Goal: Ask a question: Seek information or help from site administrators or community

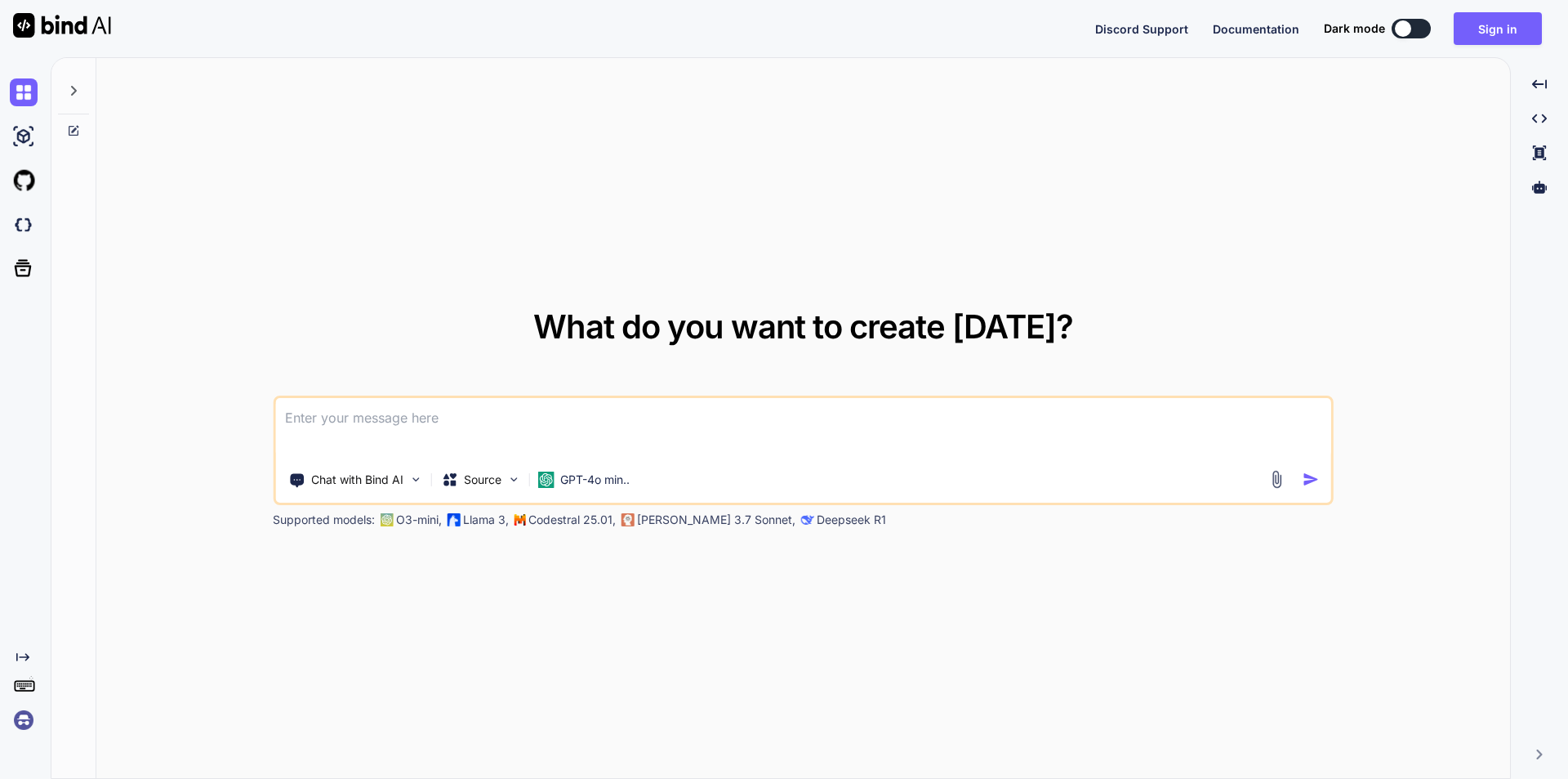
click at [560, 439] on textarea at bounding box center [803, 428] width 1056 height 61
click at [1489, 27] on button "Sign in" at bounding box center [1498, 28] width 88 height 33
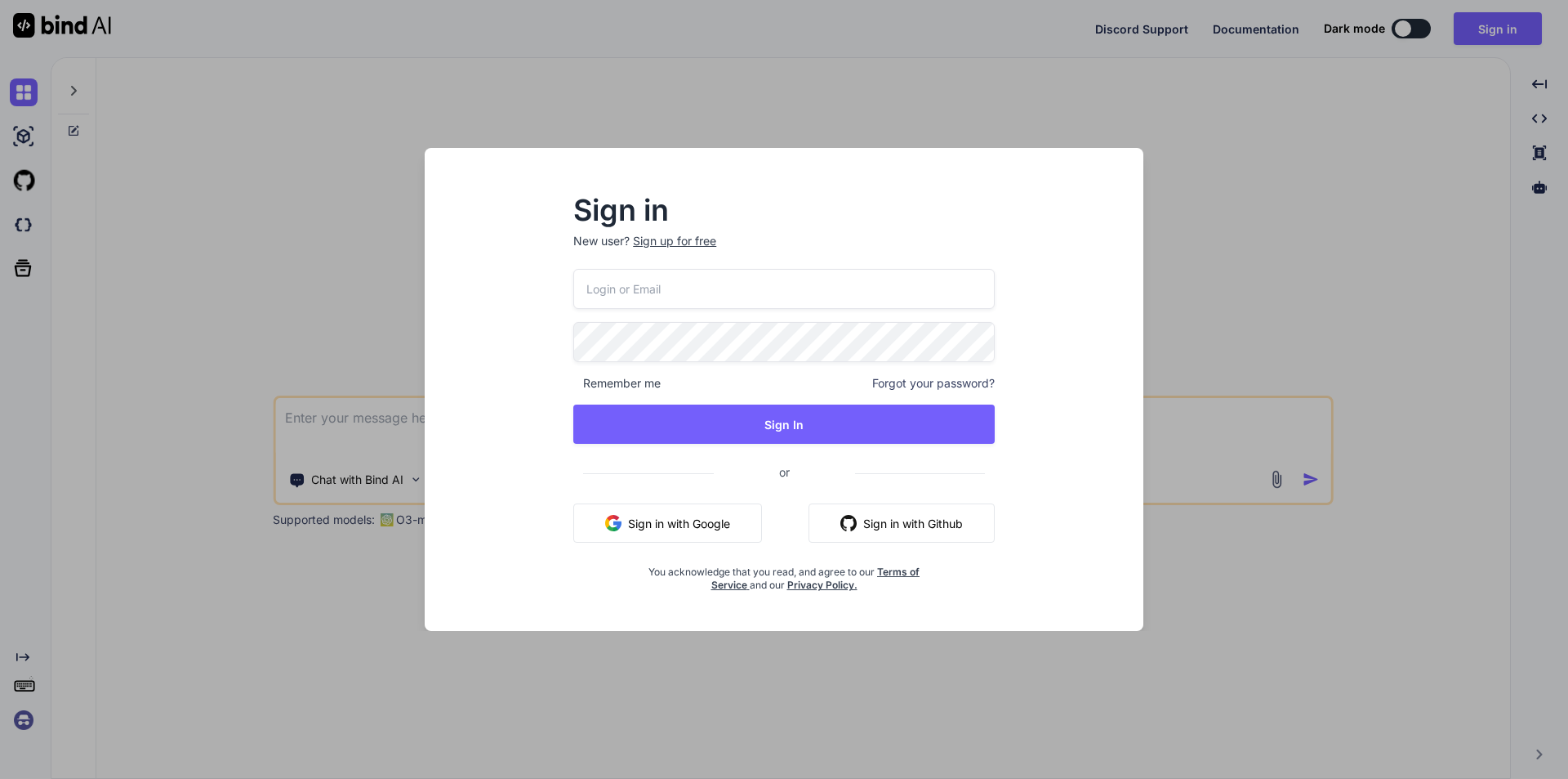
click at [726, 295] on input "email" at bounding box center [784, 288] width 421 height 40
type input "[EMAIL_ADDRESS][DOMAIN_NAME]"
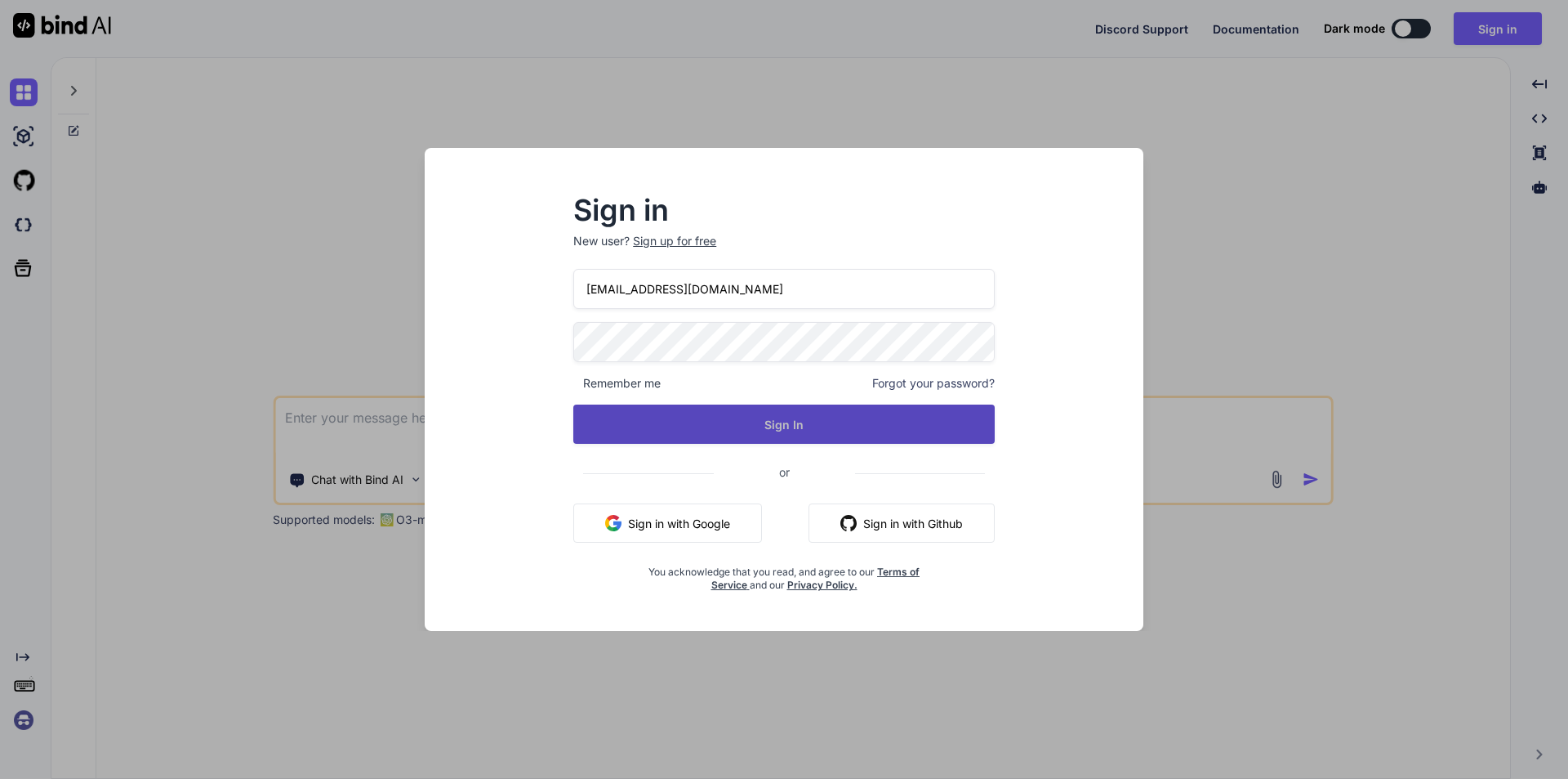
click at [807, 426] on button "Sign In" at bounding box center [784, 423] width 421 height 40
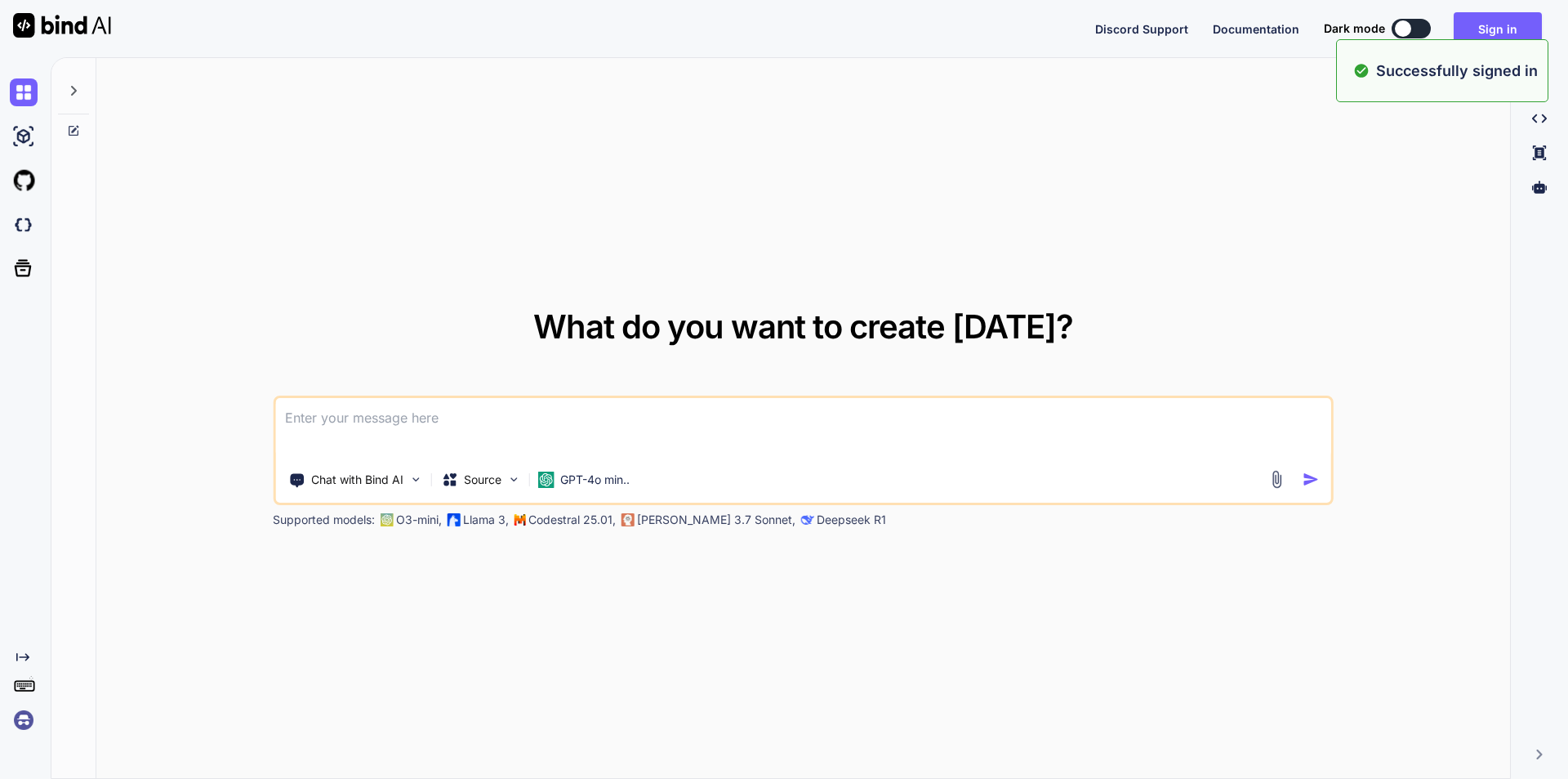
type textarea "x"
click at [485, 419] on textarea at bounding box center [803, 428] width 1056 height 61
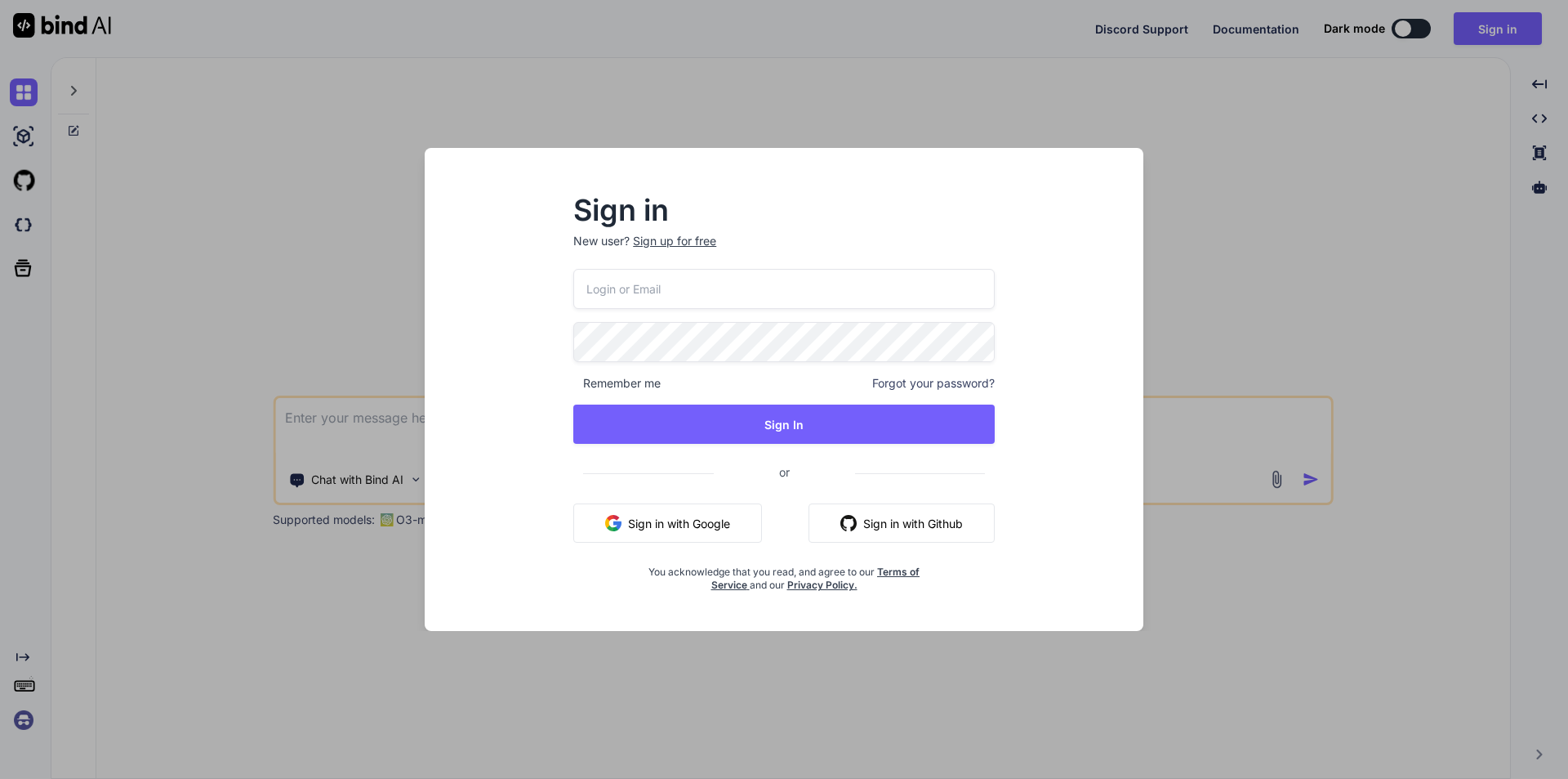
click at [832, 297] on input "email" at bounding box center [784, 288] width 421 height 40
type input "[EMAIL_ADDRESS][DOMAIN_NAME]"
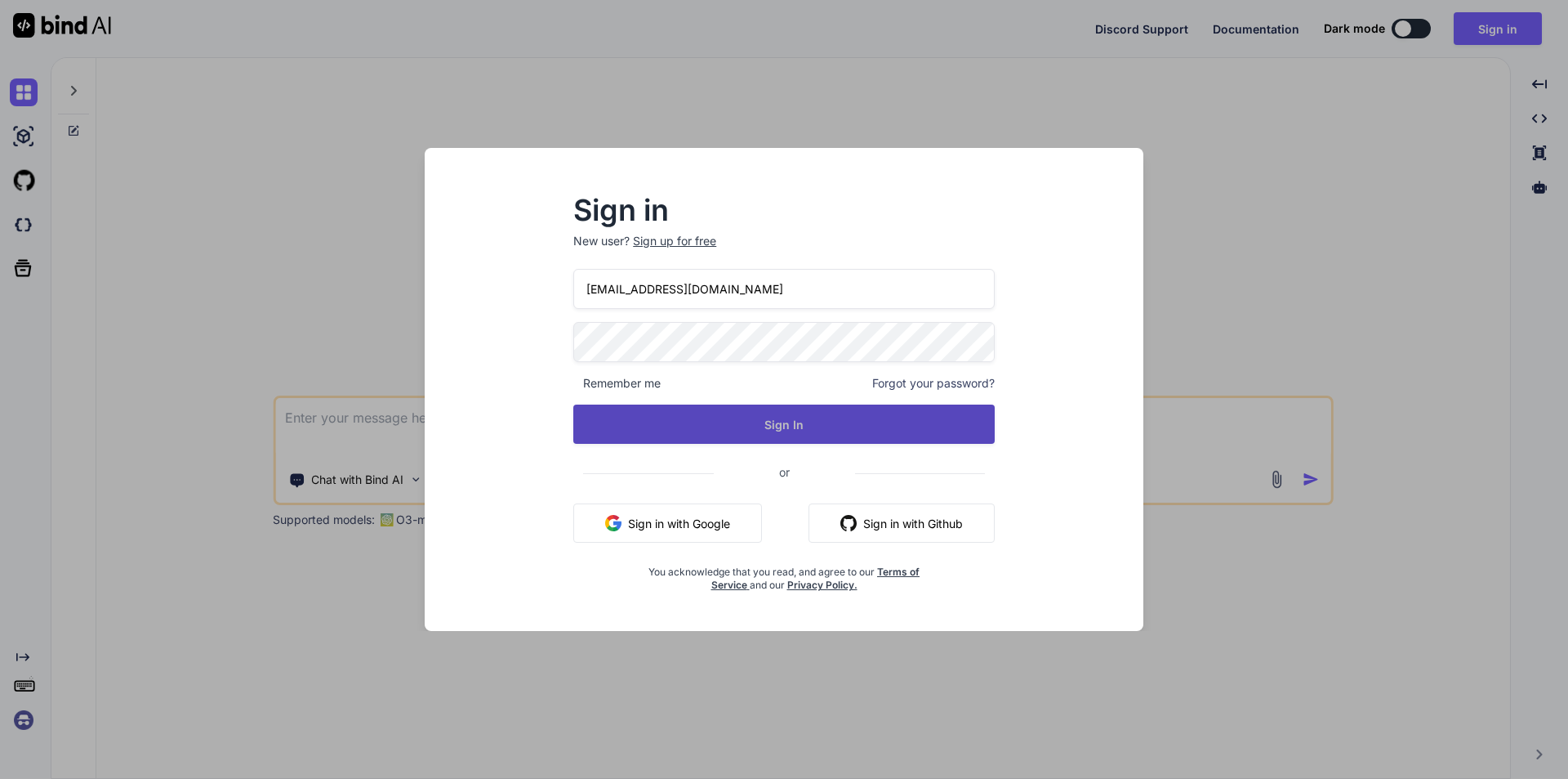
click at [789, 434] on button "Sign In" at bounding box center [784, 423] width 421 height 40
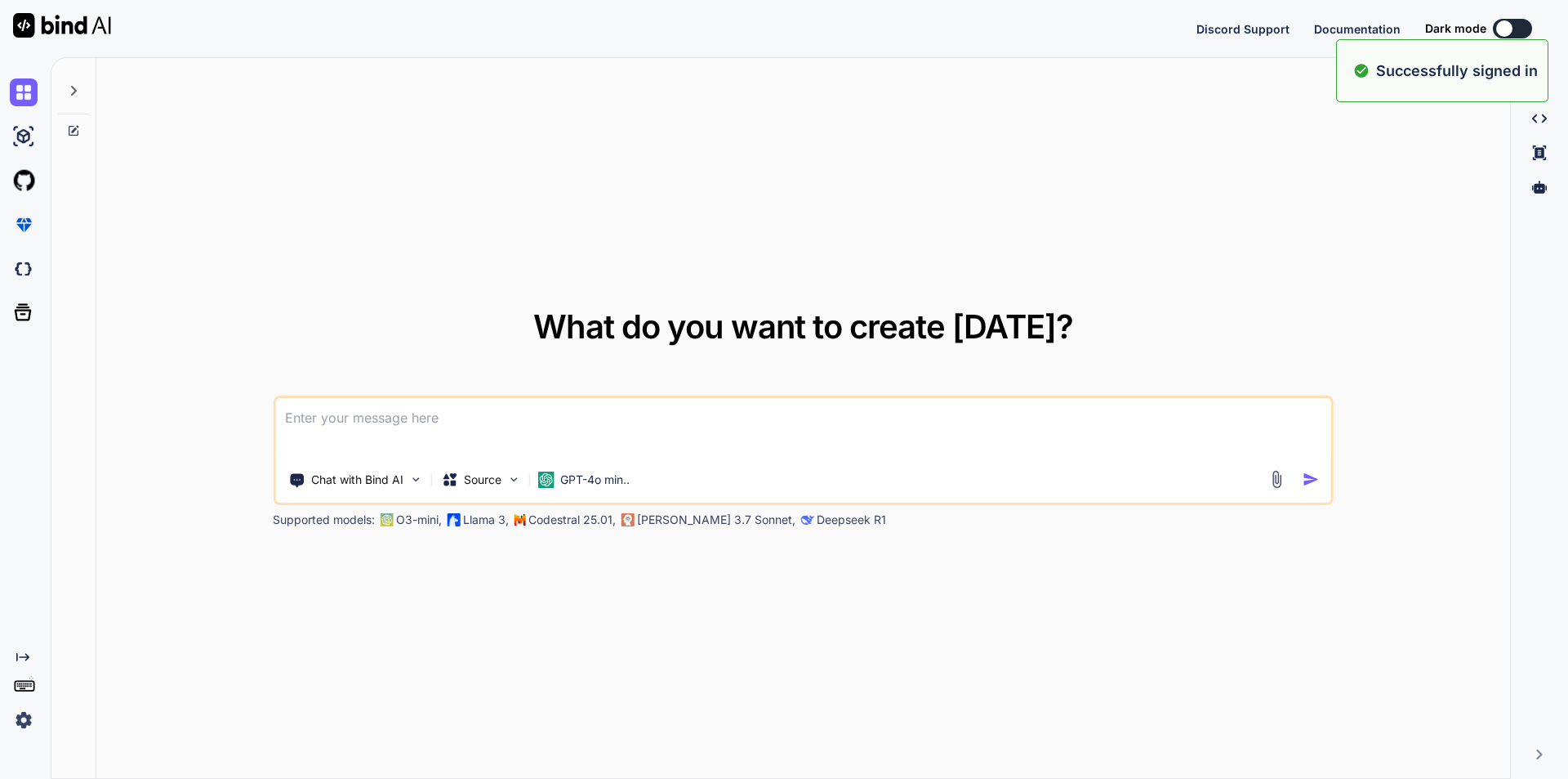
click at [645, 427] on textarea at bounding box center [803, 428] width 1056 height 61
type textarea "x"
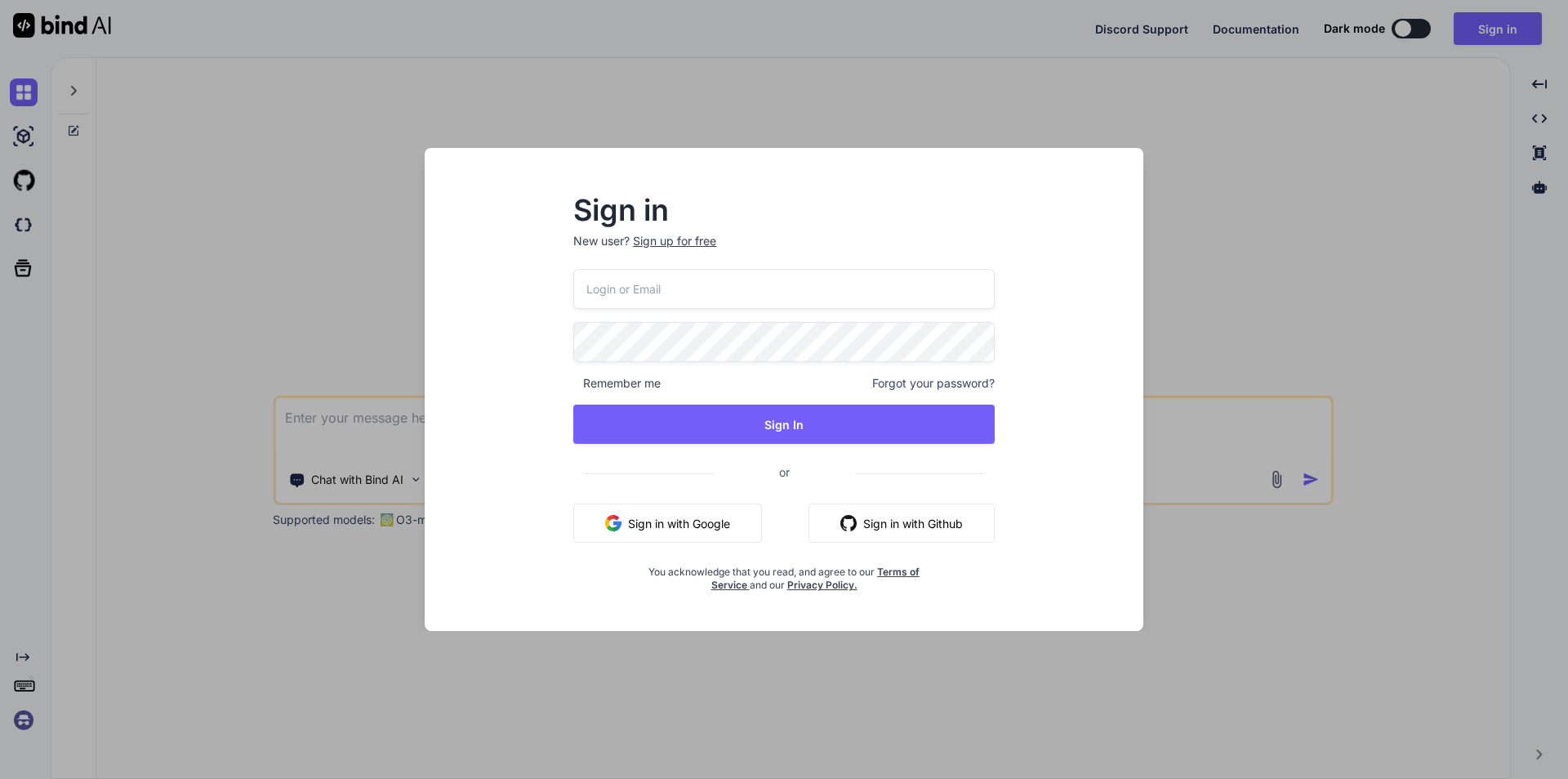
click at [1342, 233] on div "Sign in New user? Sign up for free Remember me Forgot your password? Sign In or…" at bounding box center [784, 389] width 1568 height 779
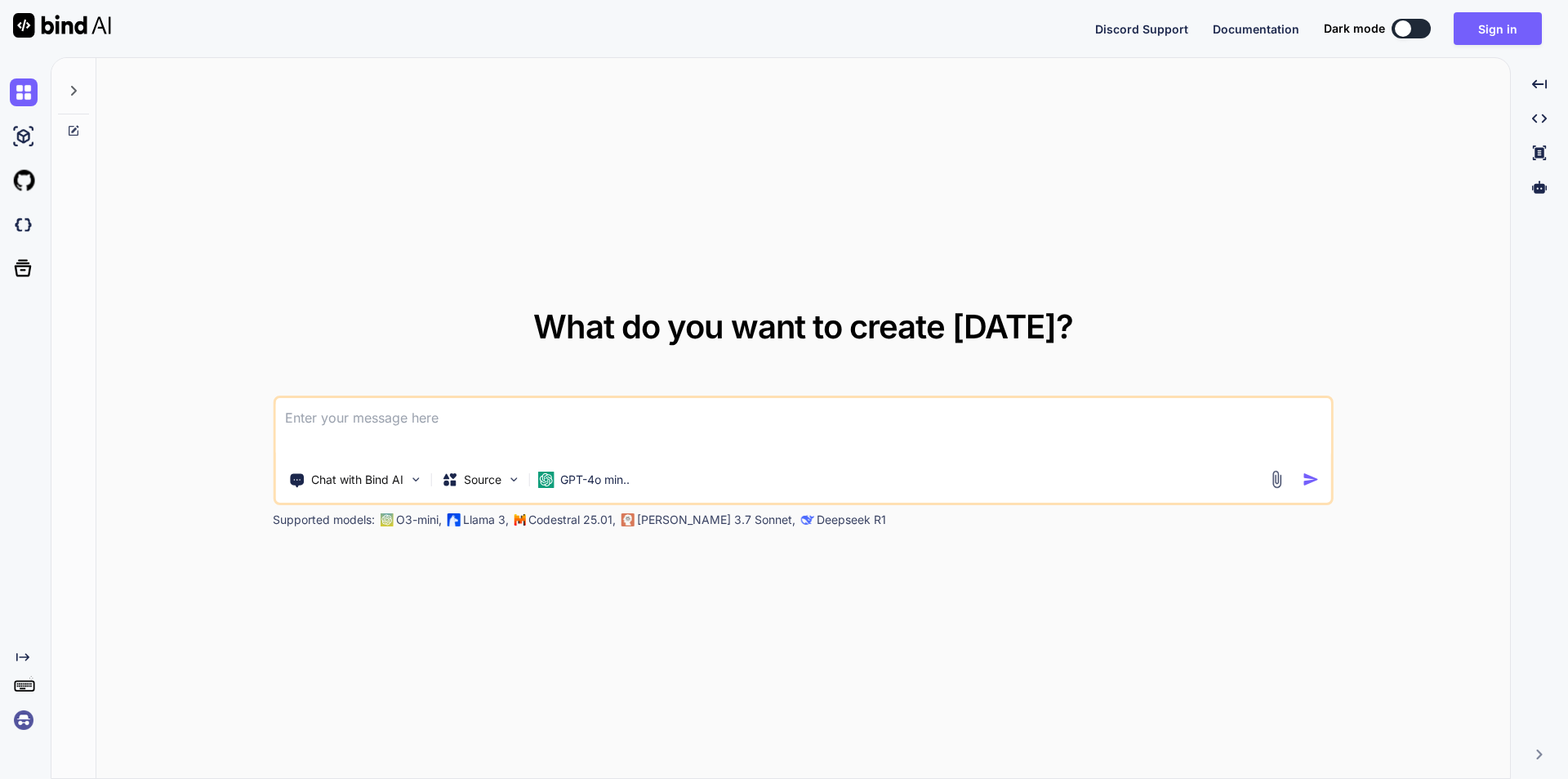
click at [540, 431] on textarea at bounding box center [803, 428] width 1056 height 61
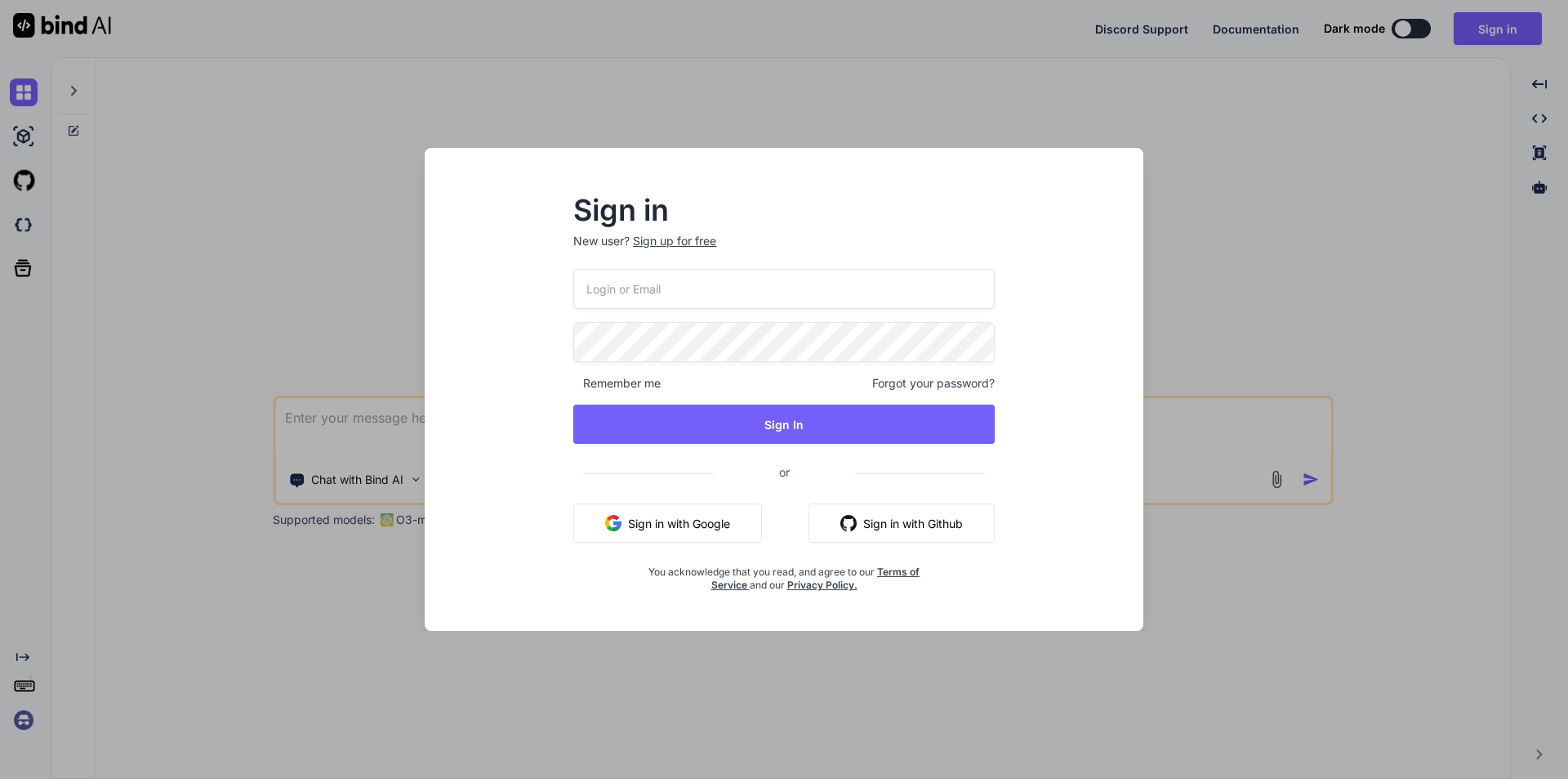
click at [710, 265] on p "New user? Sign up for free" at bounding box center [784, 251] width 421 height 36
click at [699, 292] on input "email" at bounding box center [784, 288] width 421 height 40
type input "[EMAIL_ADDRESS][DOMAIN_NAME]"
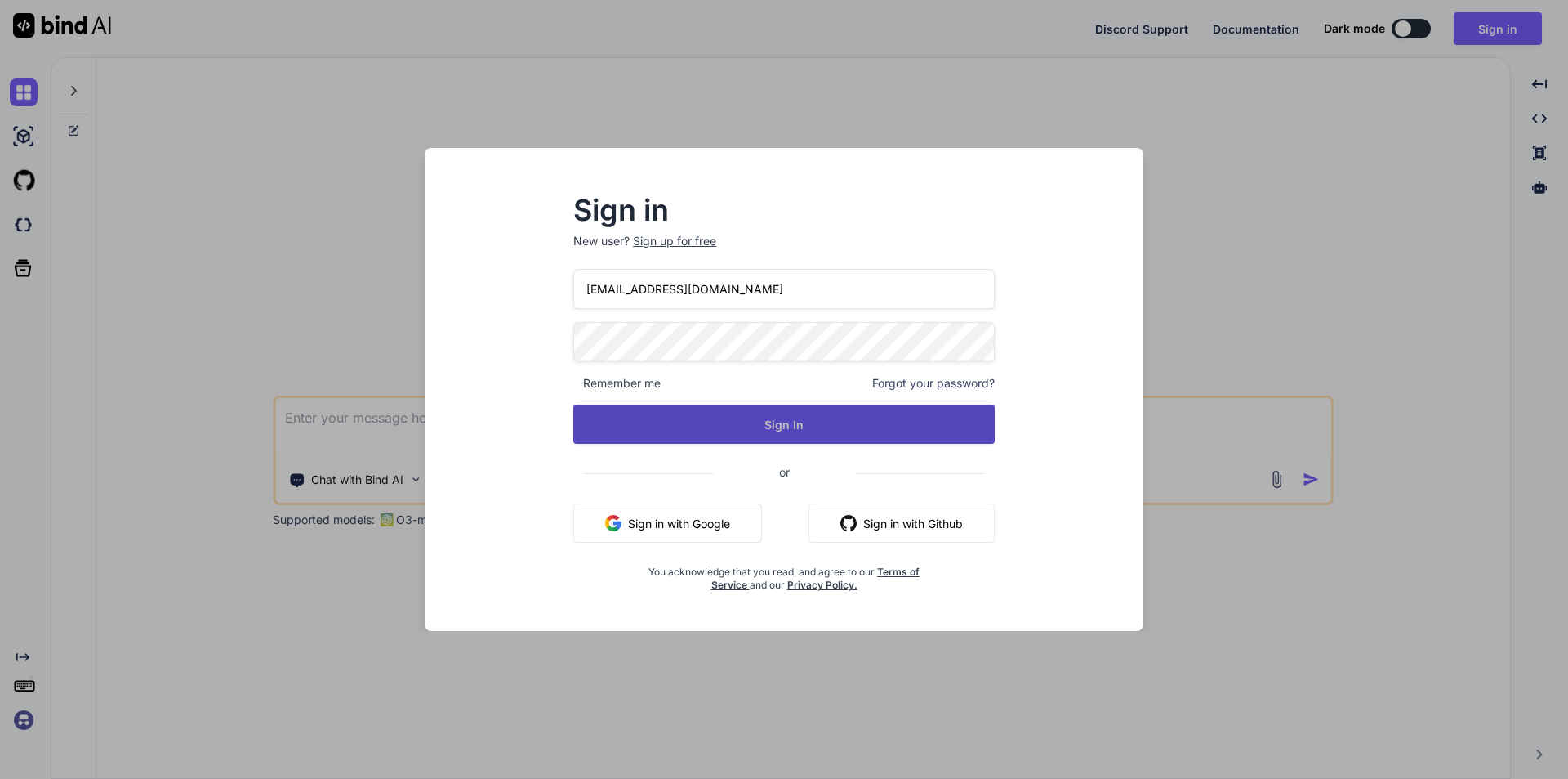
click at [754, 421] on button "Sign In" at bounding box center [784, 423] width 421 height 40
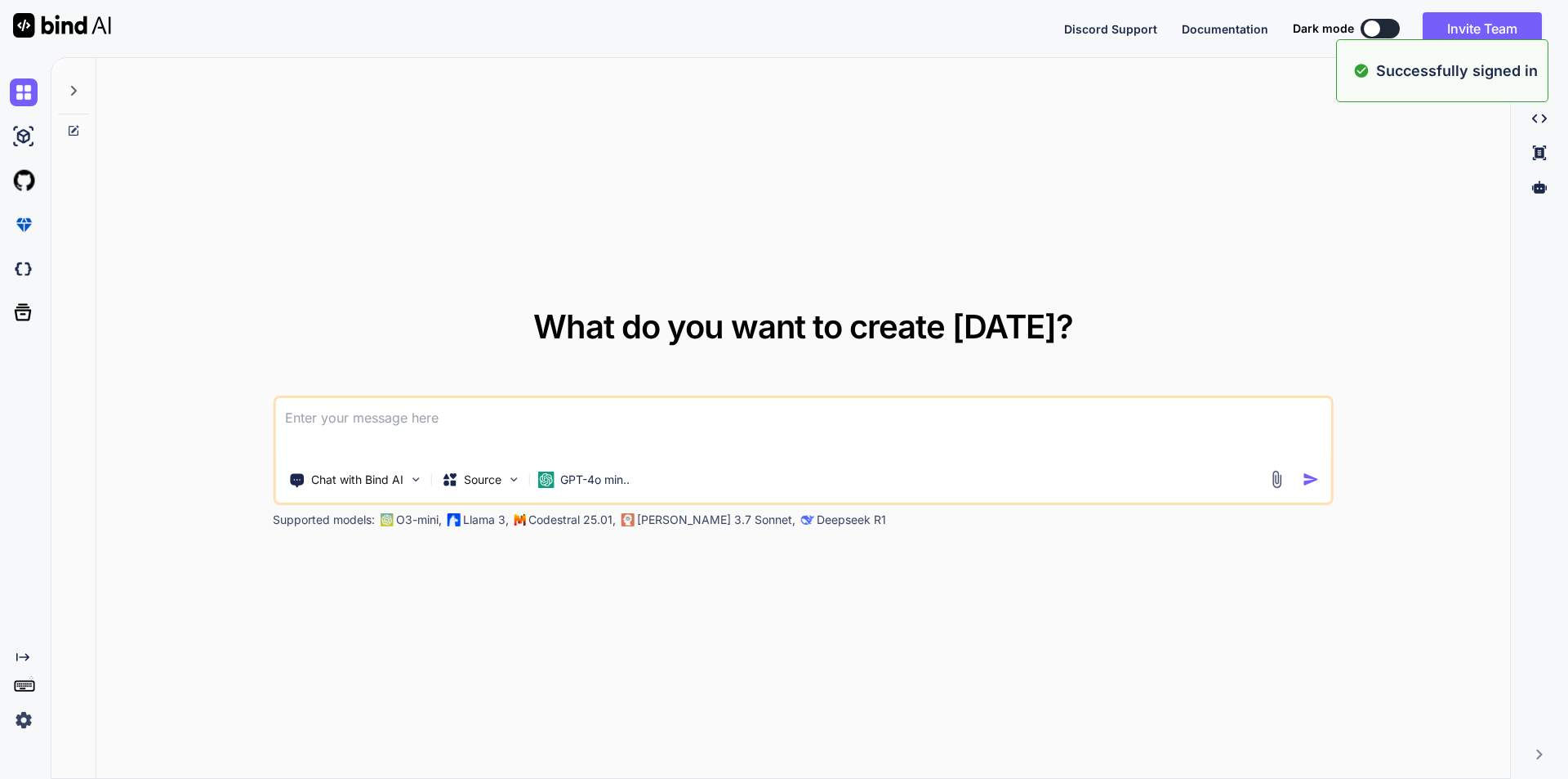
click at [615, 415] on textarea at bounding box center [803, 428] width 1056 height 61
type textarea "x"
type textarea "I"
type textarea "x"
type textarea "I"
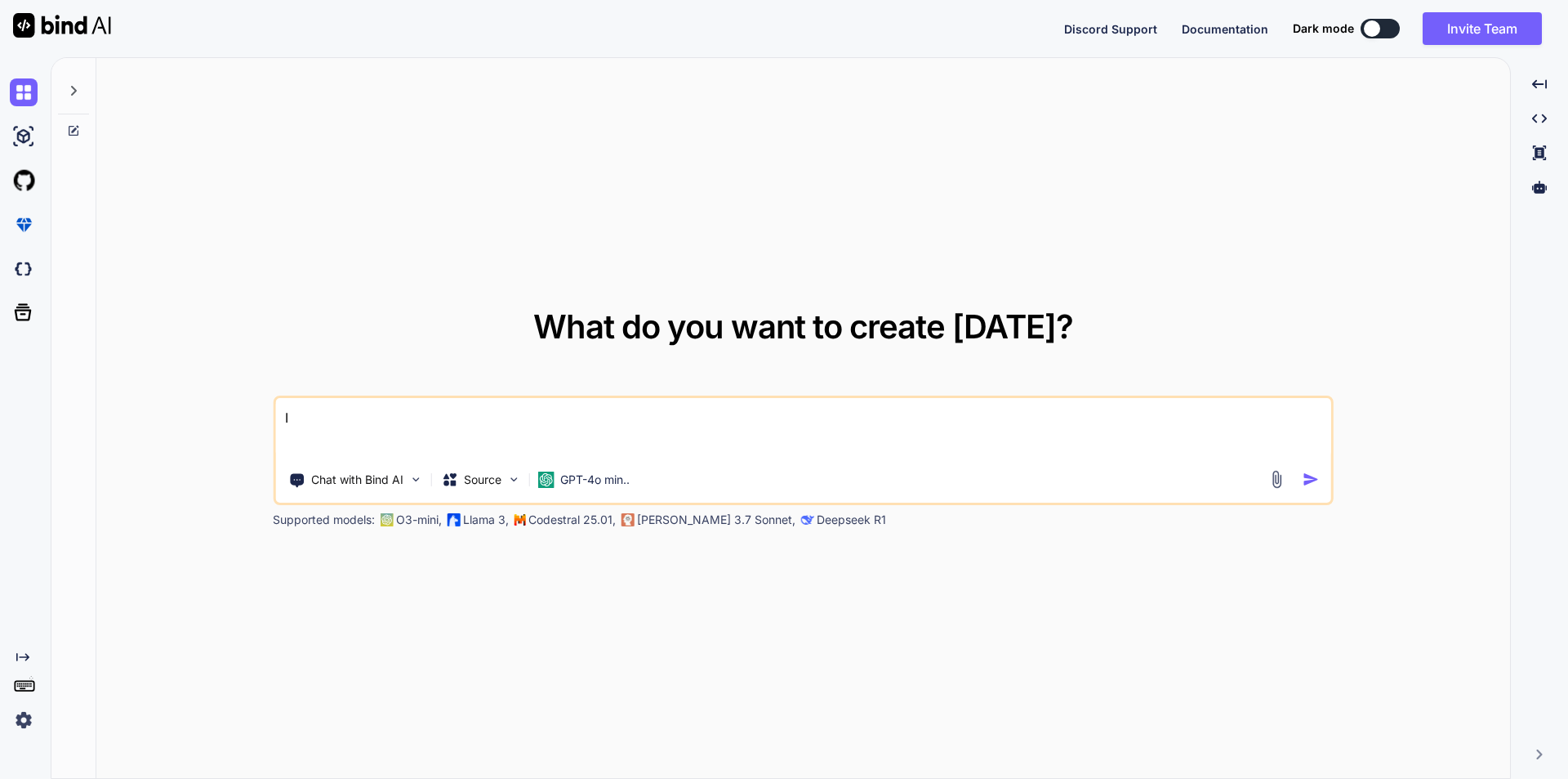
type textarea "x"
type textarea "I w"
type textarea "x"
type textarea "I wa"
type textarea "x"
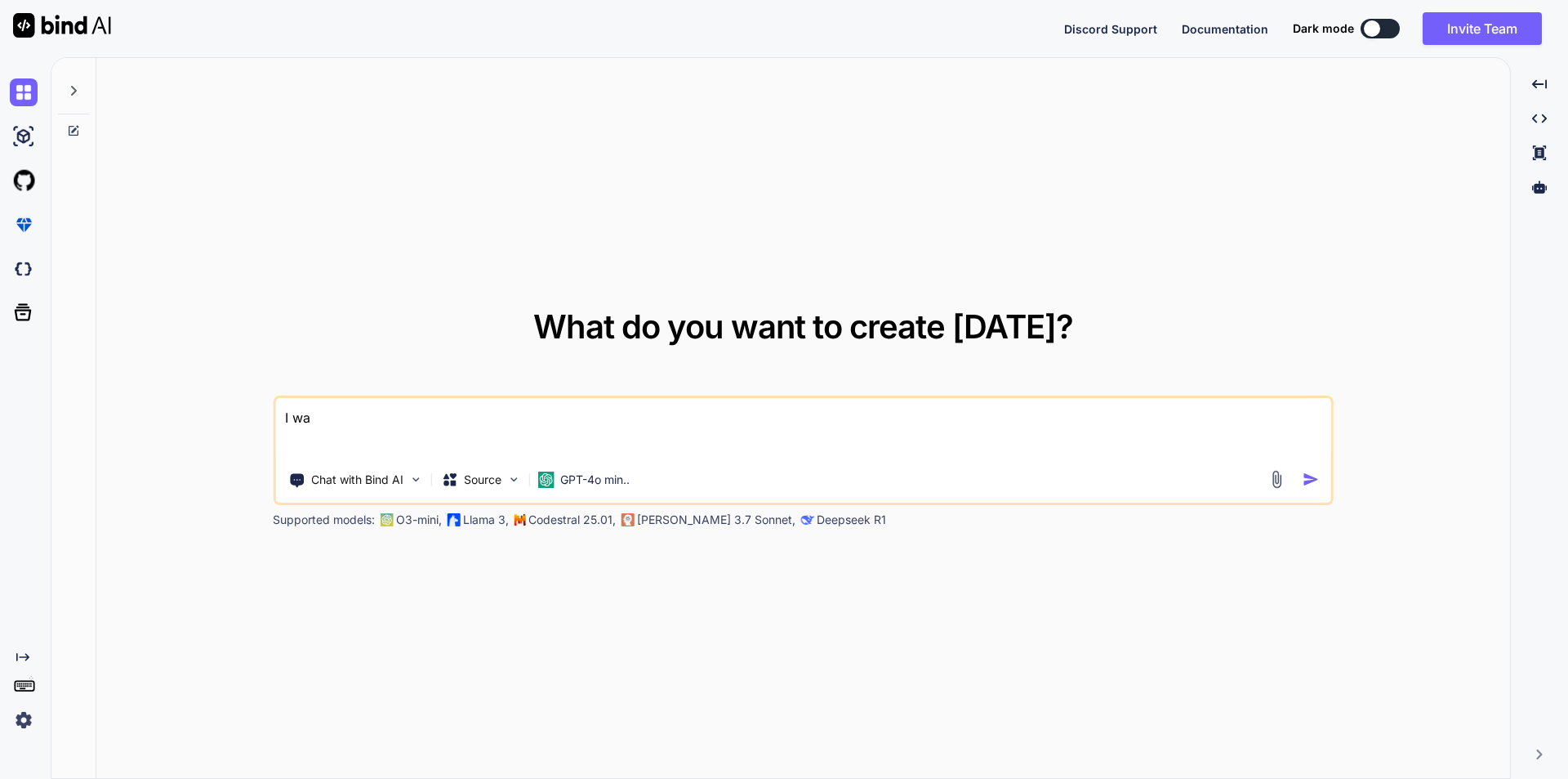
type textarea "I was"
type textarea "x"
type textarea "I was"
type textarea "x"
type textarea "I was u"
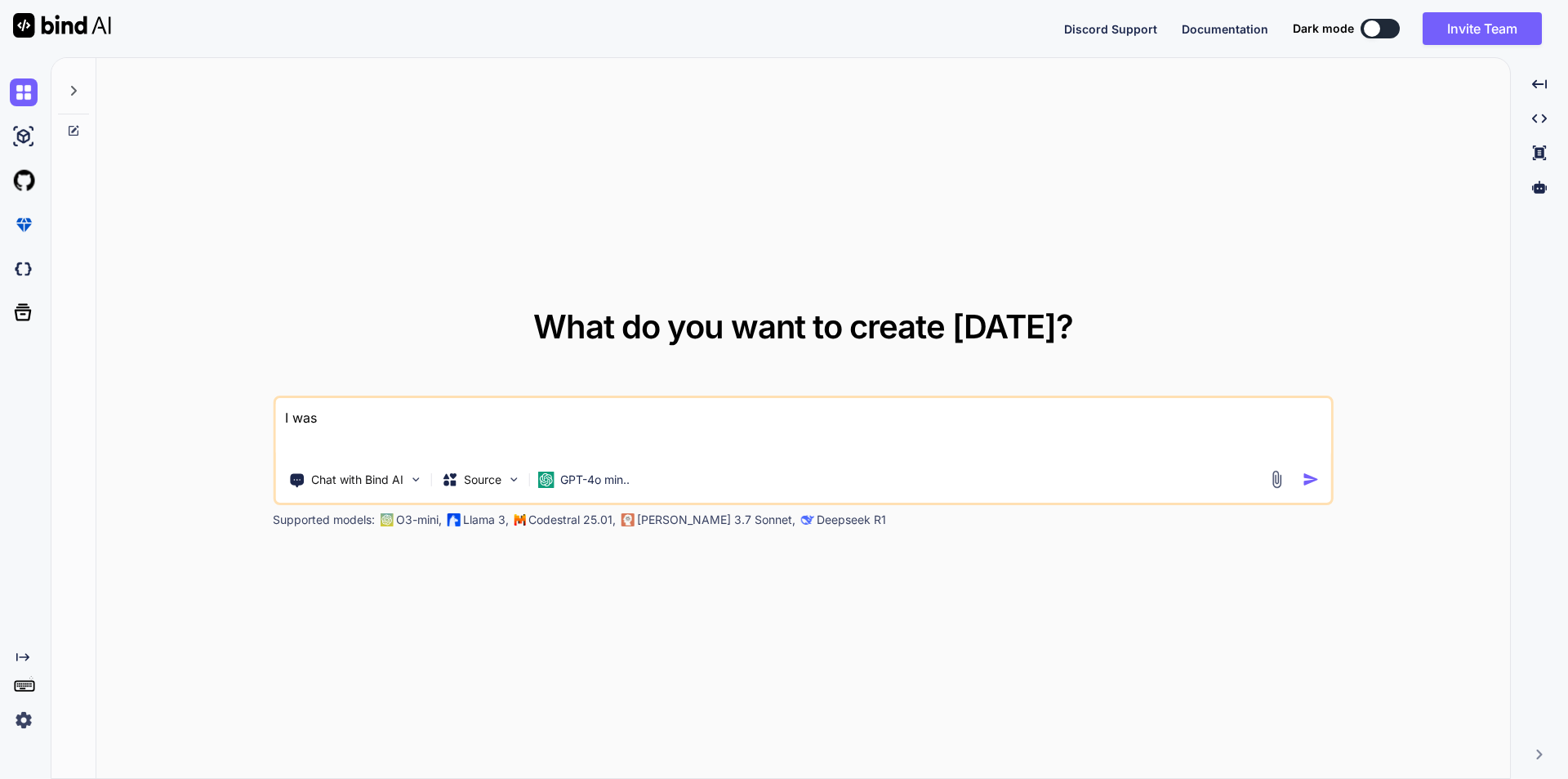
type textarea "x"
type textarea "I was us"
type textarea "x"
type textarea "I was use"
type textarea "x"
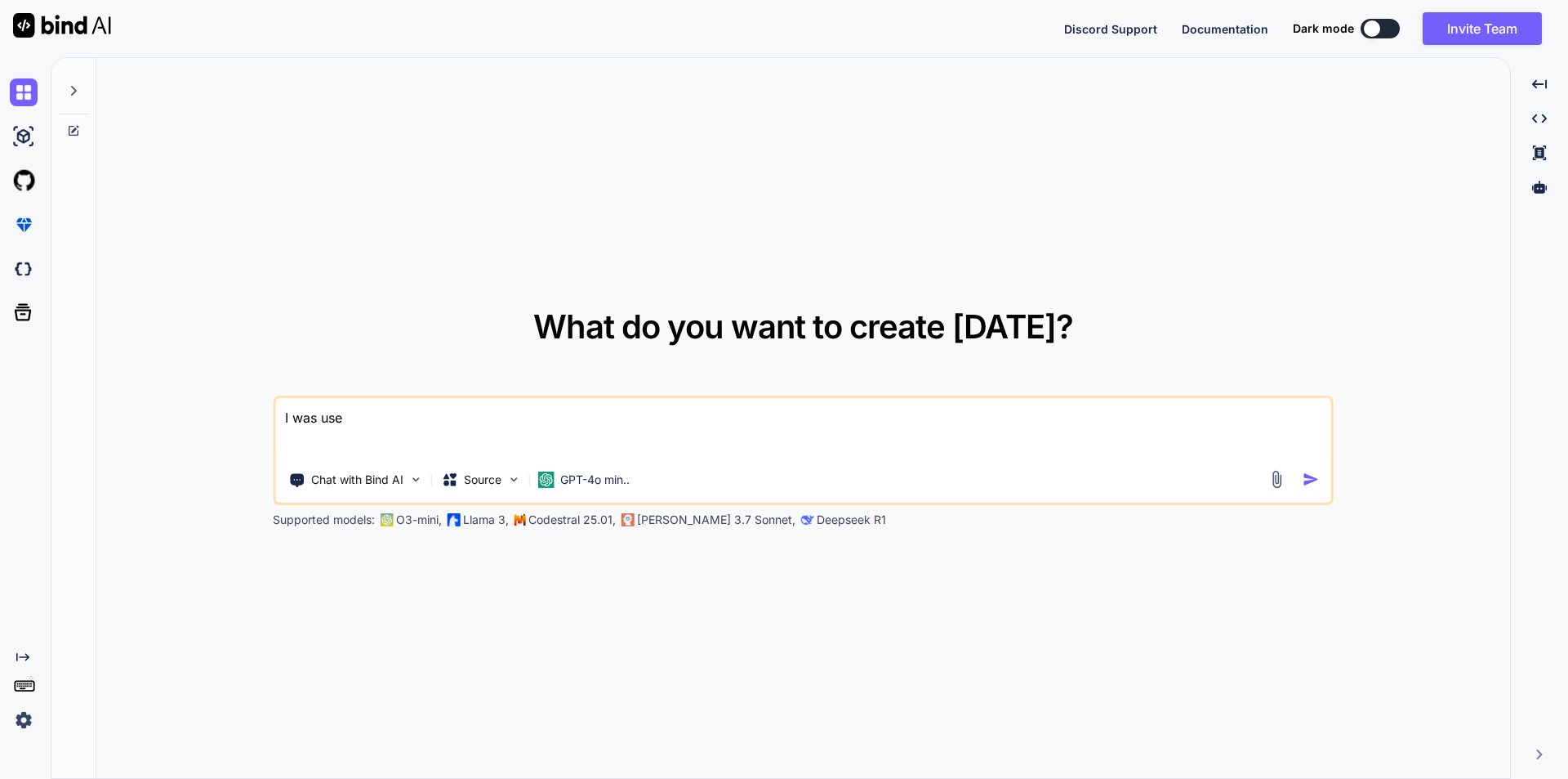
type textarea "I was use"
type textarea "x"
type textarea "I was use B"
type textarea "x"
type textarea "I was use Br"
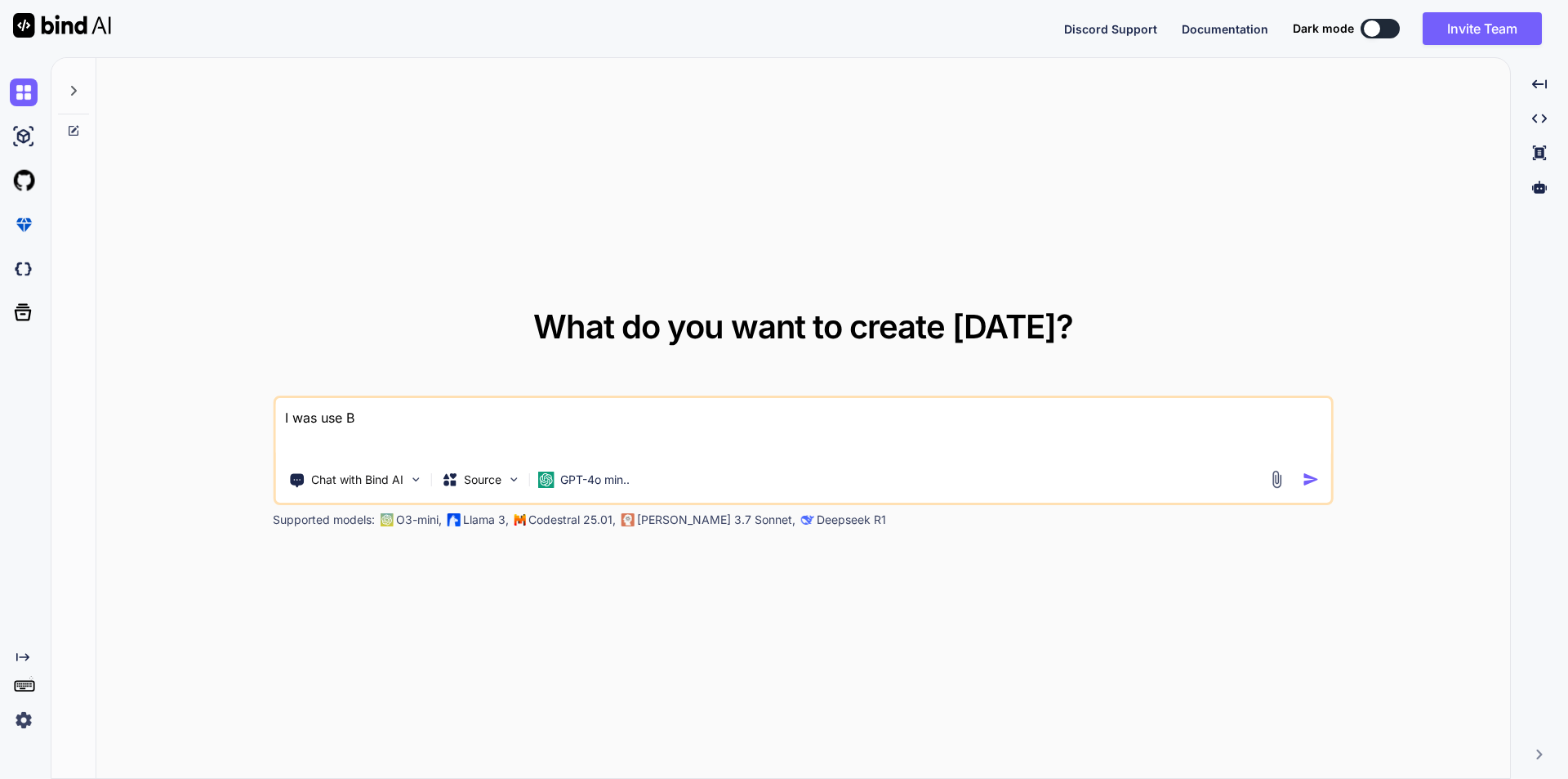
type textarea "x"
type textarea "I was use Bro"
type textarea "x"
type textarea "I was use Brow"
type textarea "x"
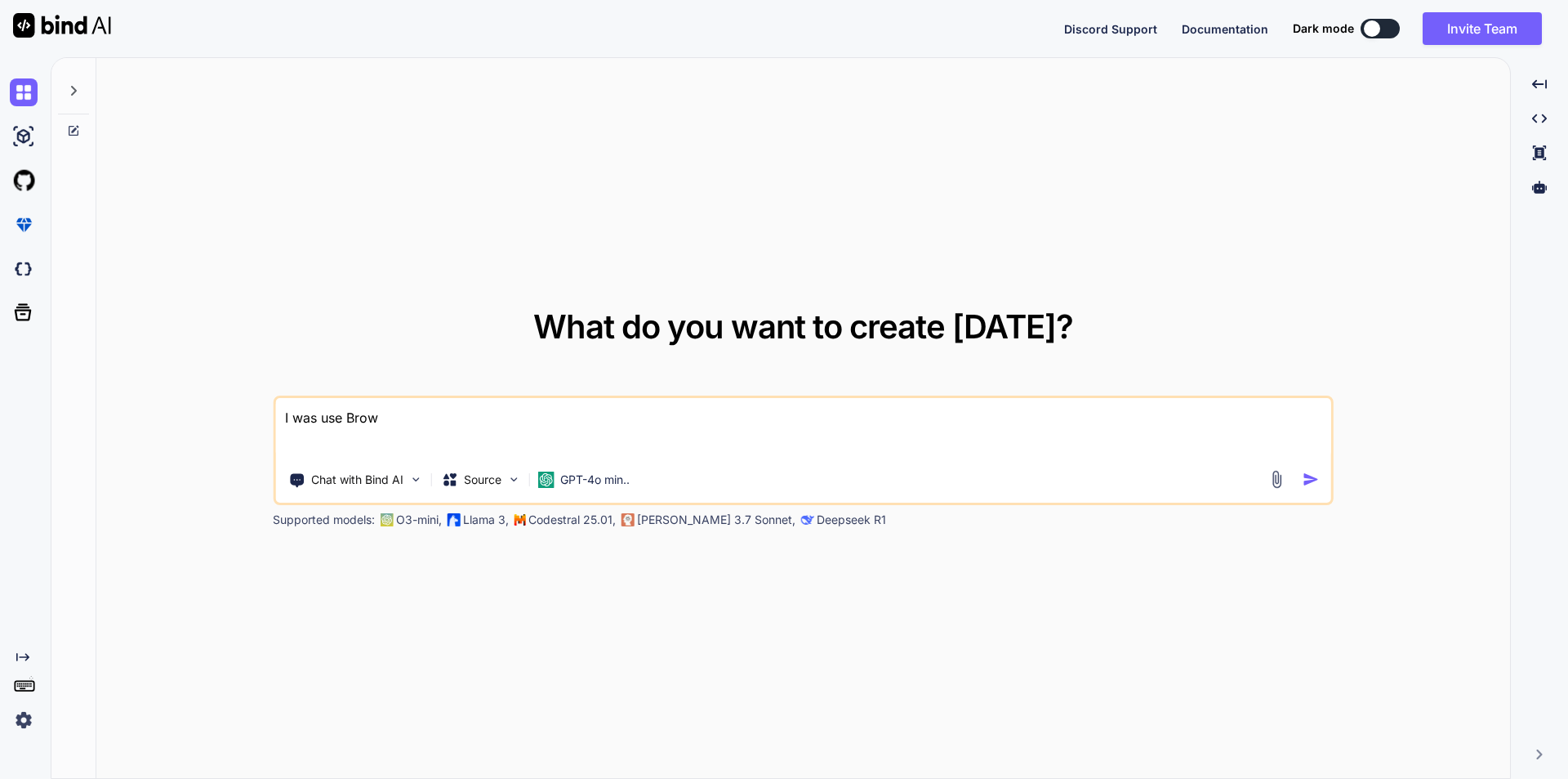
type textarea "I was use Brows"
type textarea "x"
type textarea "I was use Browse"
type textarea "x"
type textarea "I was use Browser"
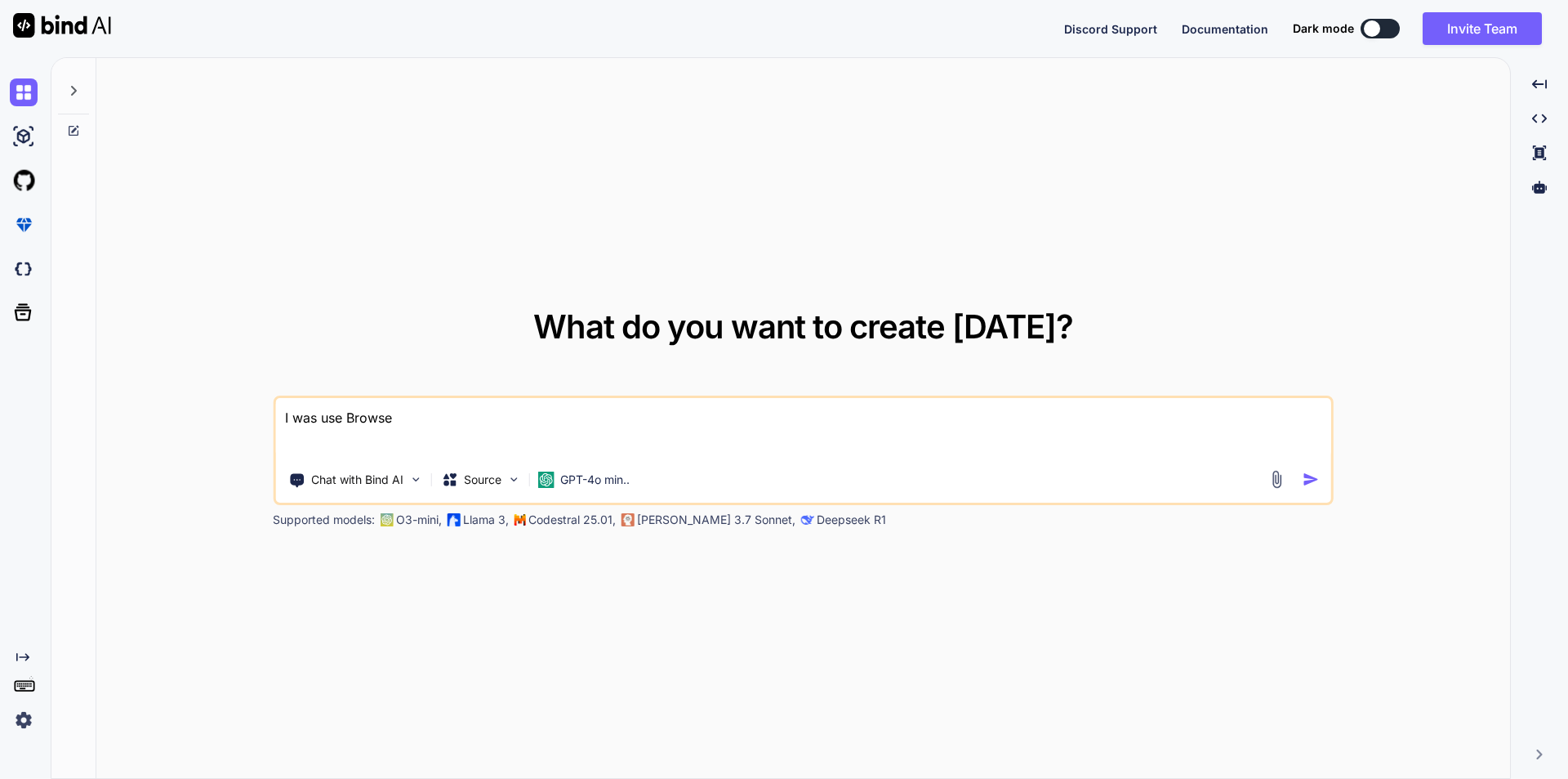
type textarea "x"
type textarea "I was use Browsers"
type textarea "x"
type textarea "I was use Browsersh"
type textarea "x"
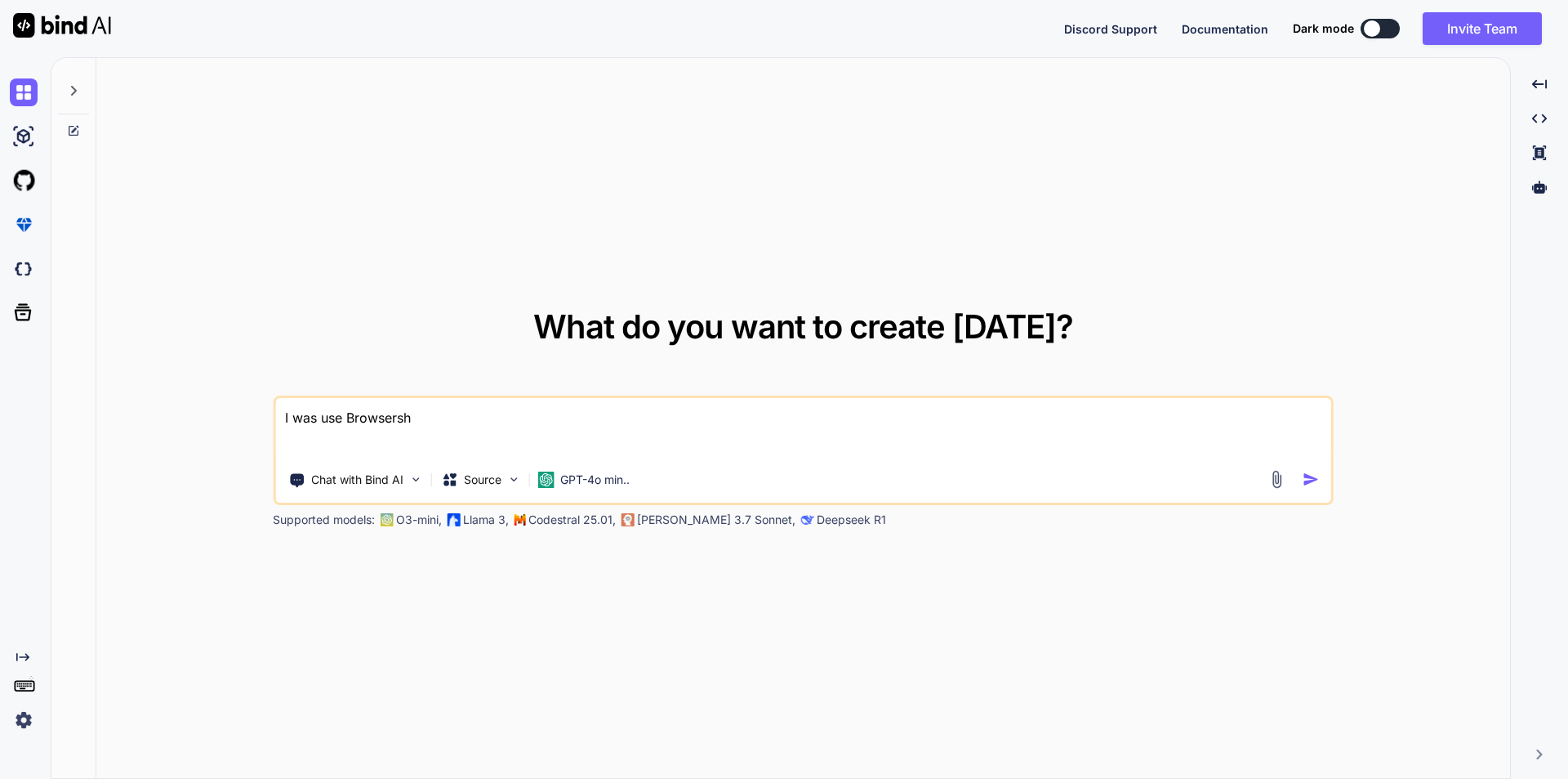
type textarea "I was use Browsersho"
type textarea "x"
type textarea "I was use Browsershot"
type textarea "x"
type textarea "I was use Browsershot"
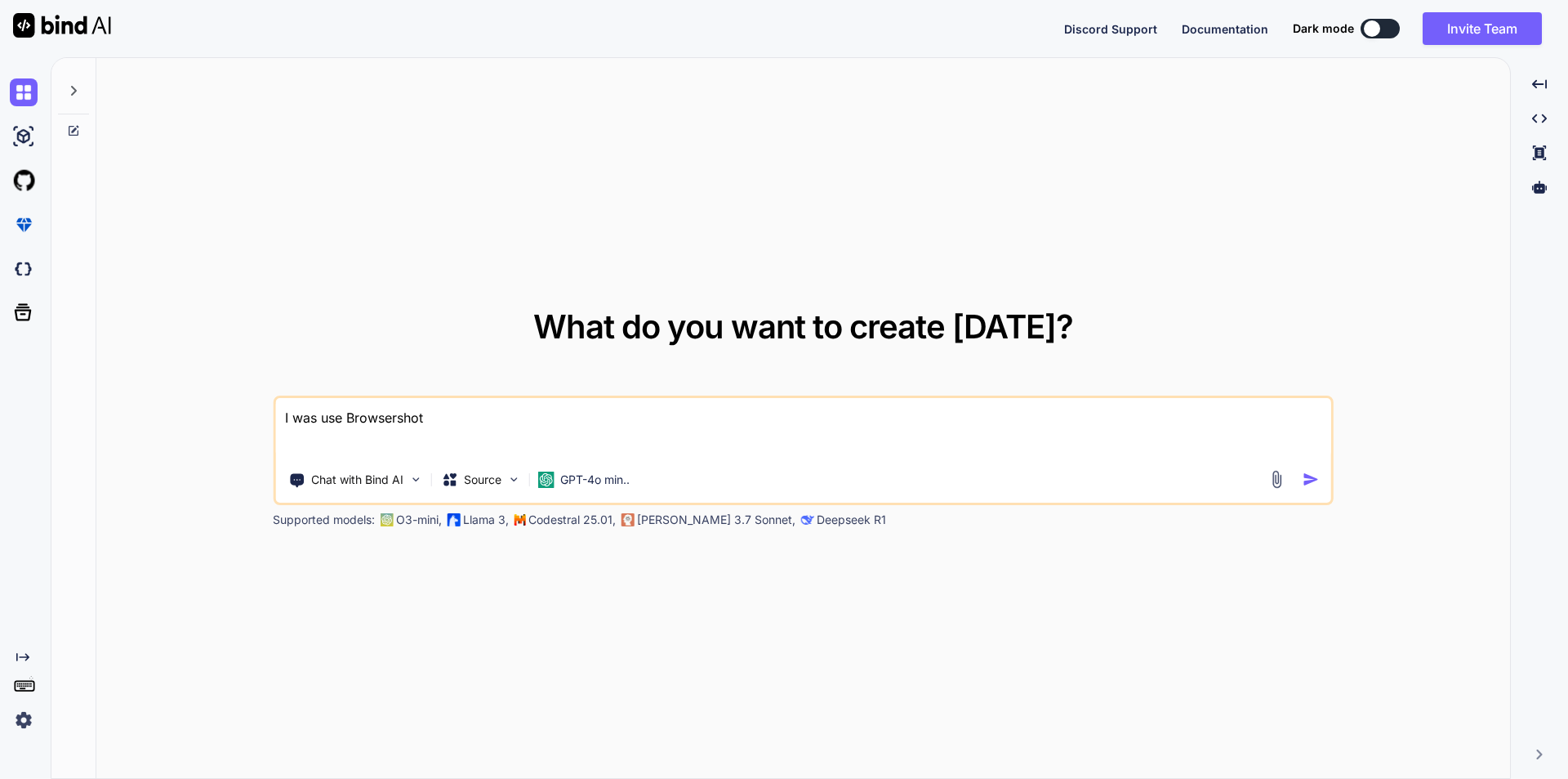
type textarea "x"
type textarea "I was use Browsershot i"
type textarea "x"
type textarea "I was use Browsershot in"
type textarea "x"
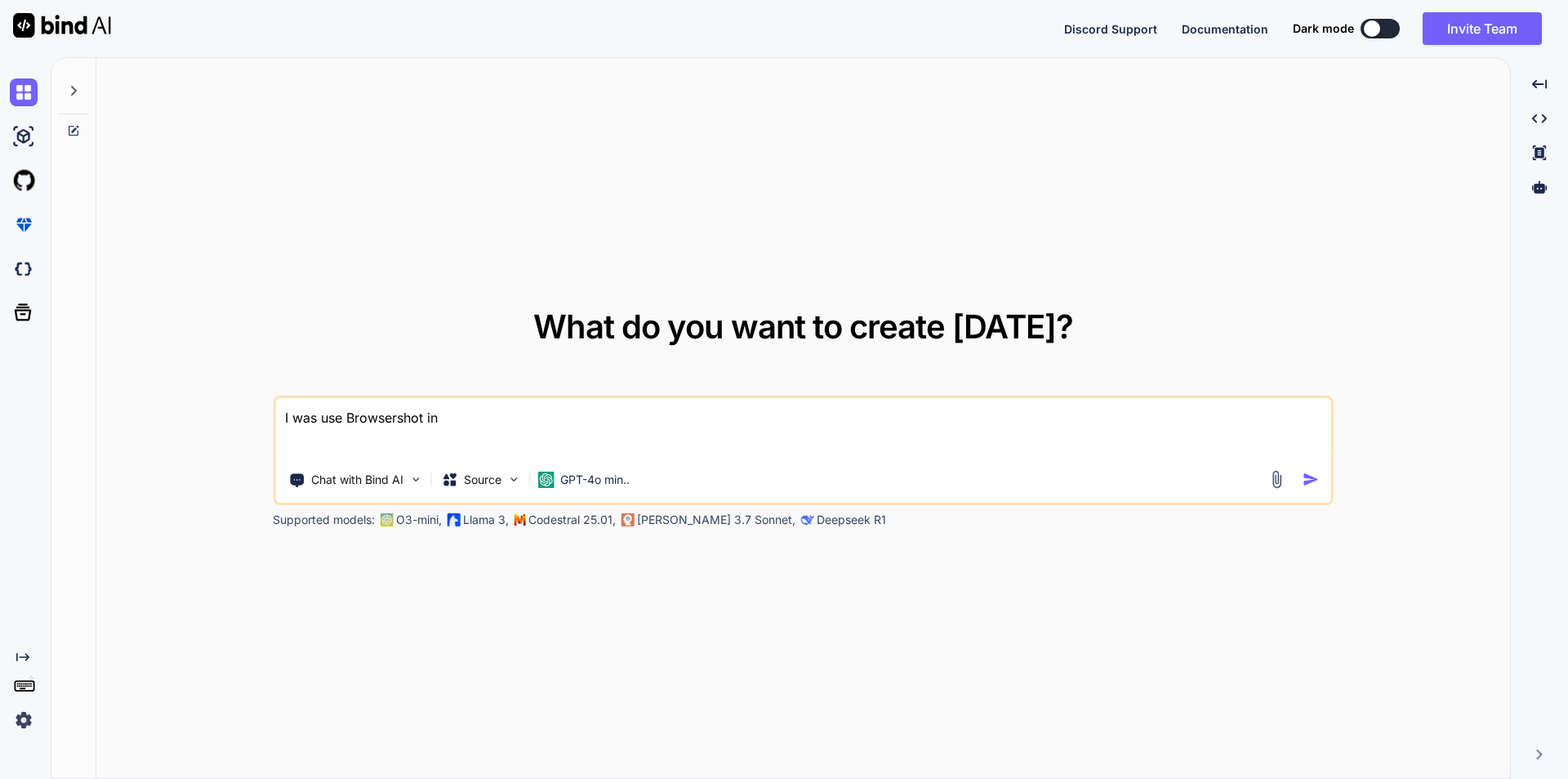
type textarea "I was use Browsershot in"
type textarea "x"
type textarea "I was use Browsershot in l"
type textarea "x"
type textarea "I was use Browsershot in la"
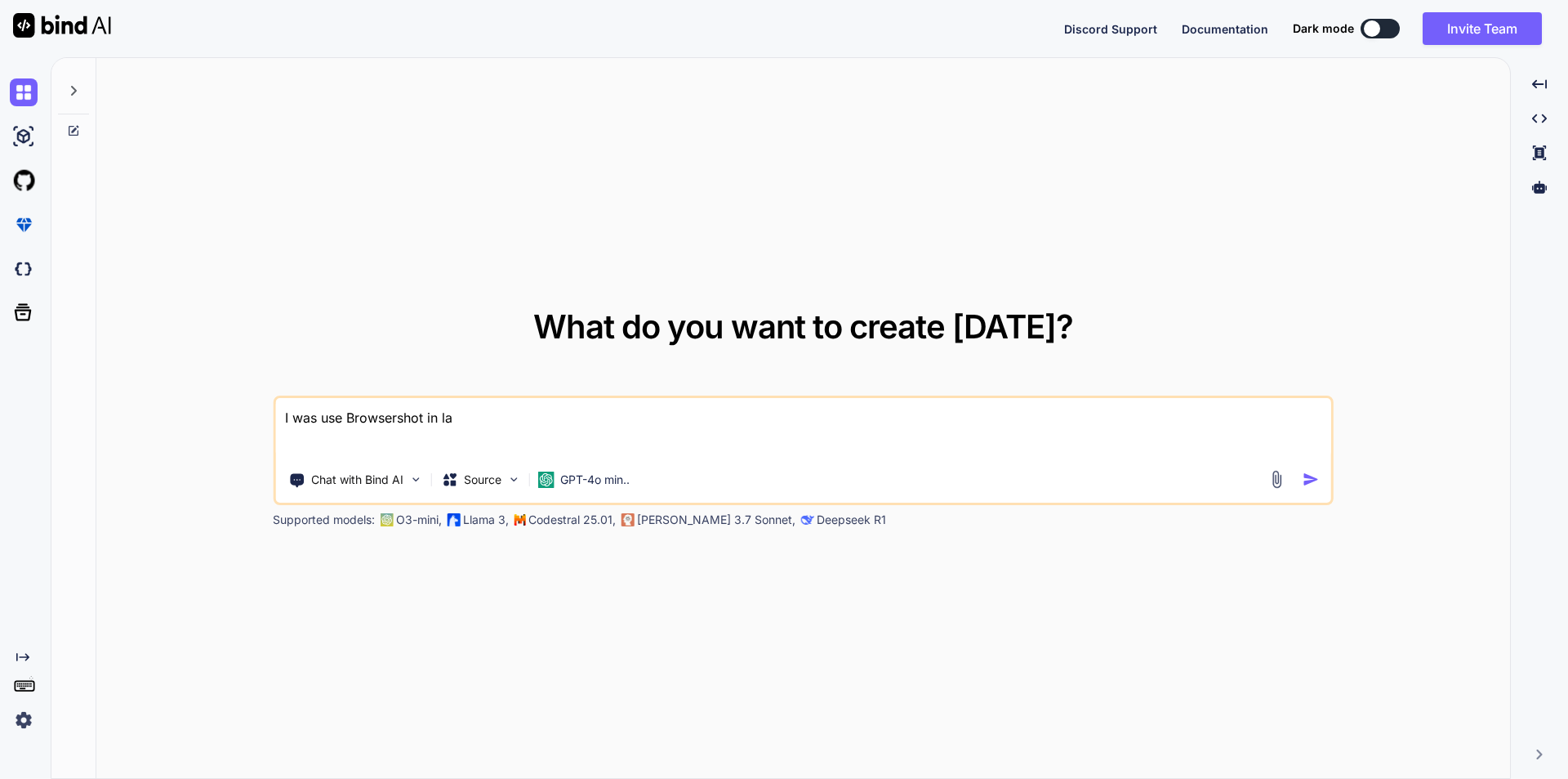
type textarea "x"
type textarea "I was use Browsershot in lar"
type textarea "x"
type textarea "I was use Browsershot in larv"
type textarea "x"
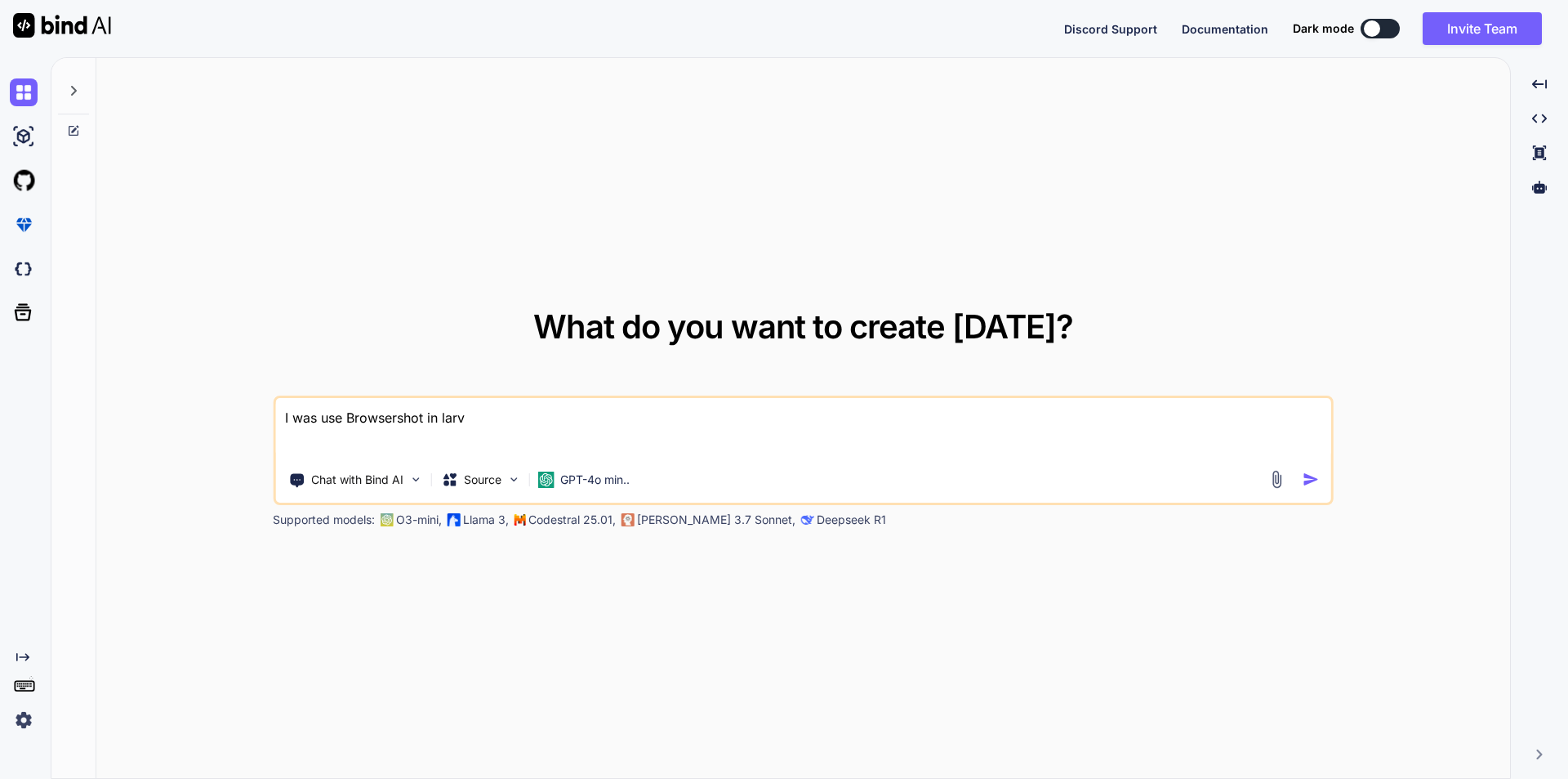
type textarea "I was use Browsershot in larve"
type textarea "x"
type textarea "I was use Browsershot in larv"
type textarea "x"
type textarea "I was use Browsershot in lar"
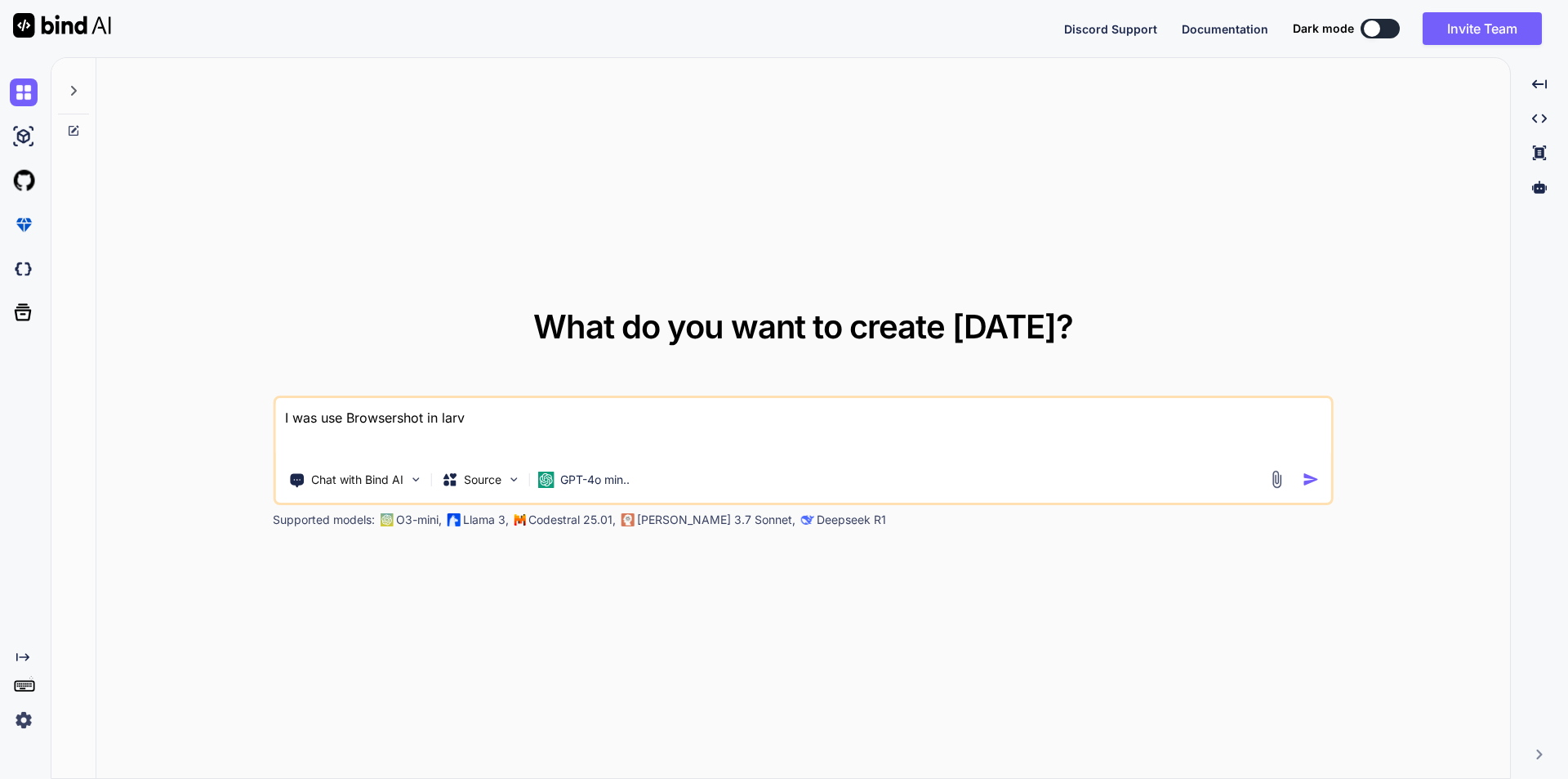
type textarea "x"
type textarea "I was use Browsershot in lara"
type textarea "x"
type textarea "I was use Browsershot in larac"
type textarea "x"
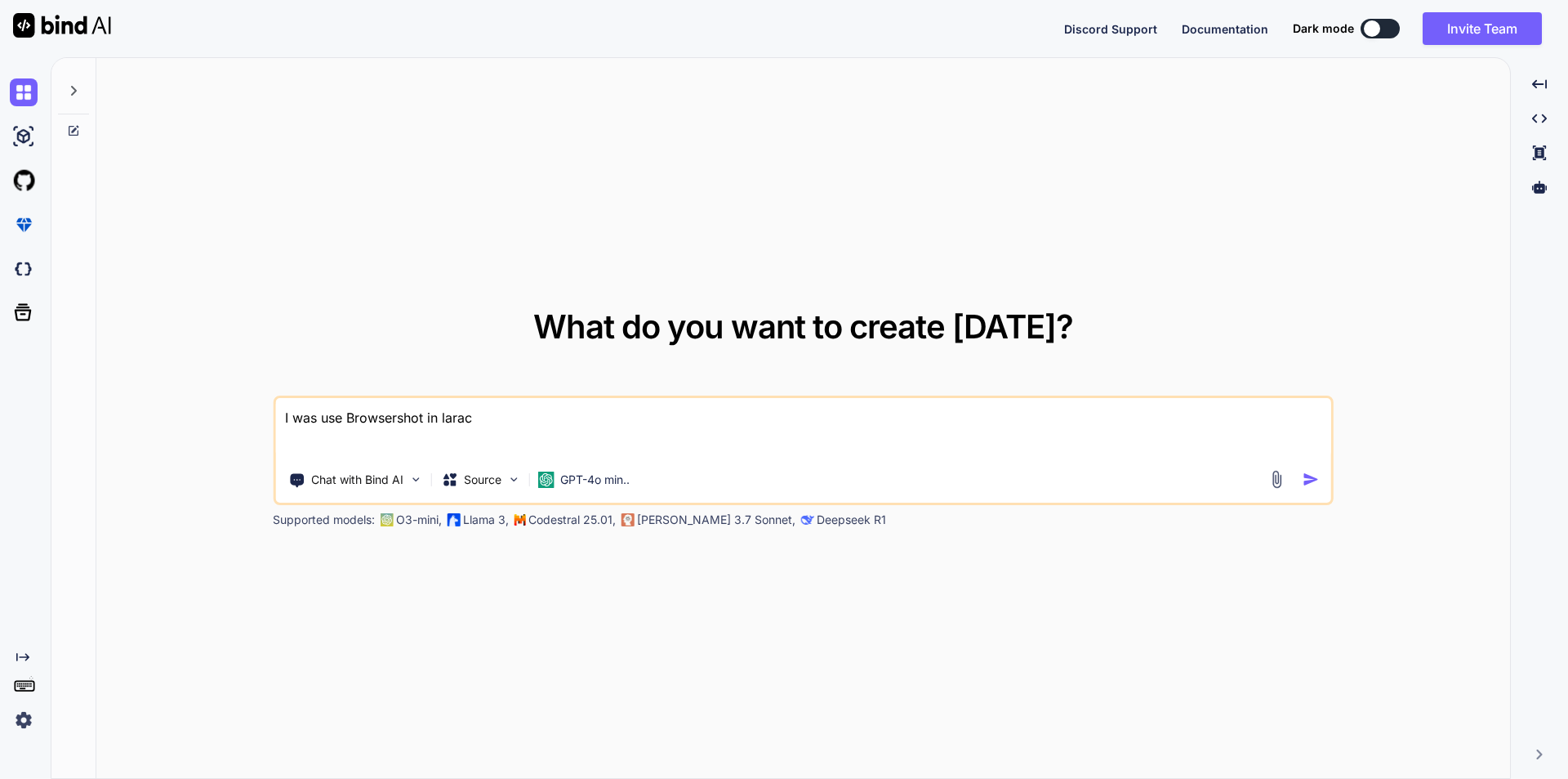
type textarea "I was use Browsershot in lara"
type textarea "x"
type textarea "I was use Browsershot in larav"
type textarea "x"
type textarea "I was use Browsershot in larave"
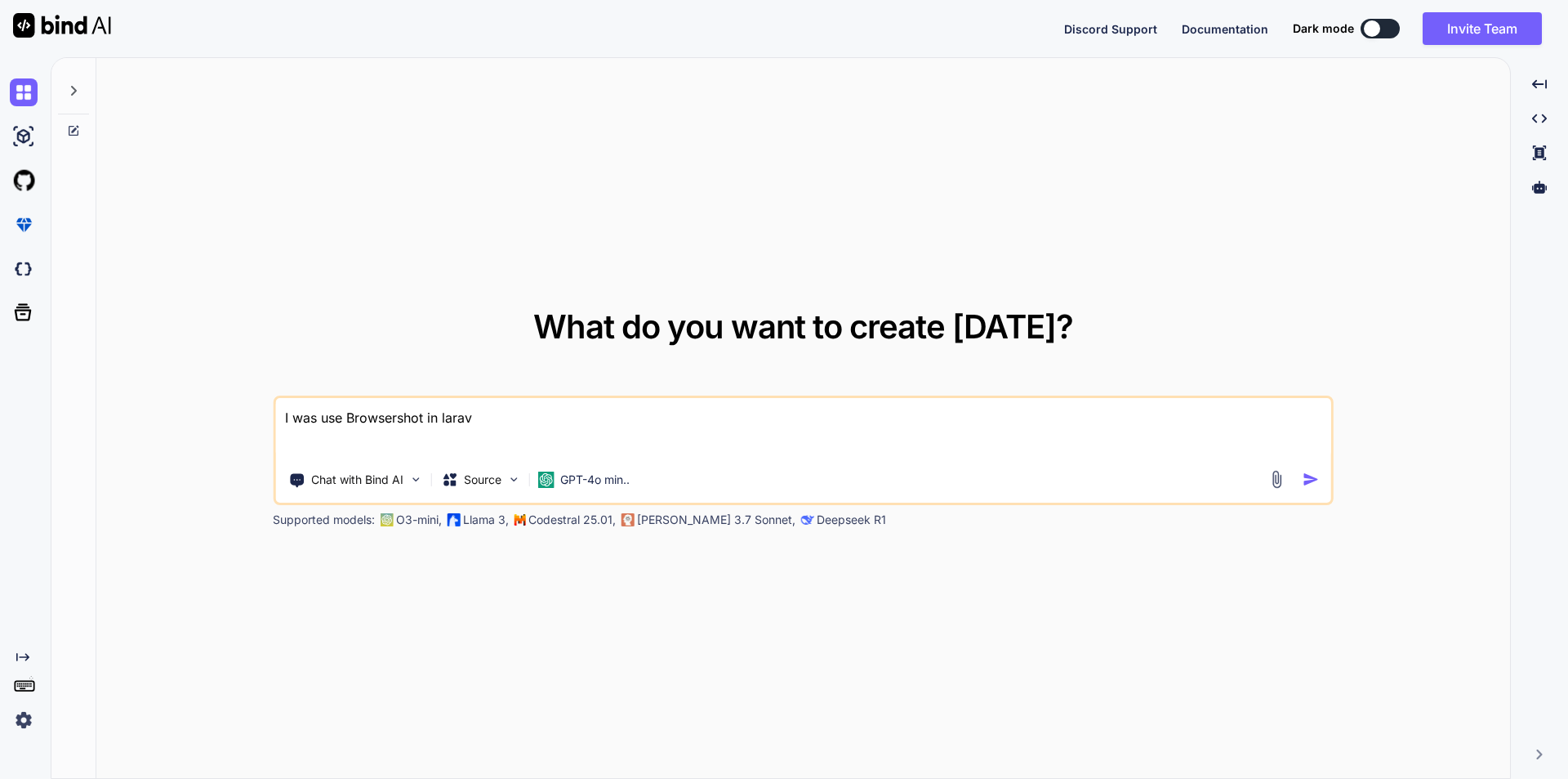
type textarea "x"
type textarea "I was use Browsershot in laravel"
type textarea "x"
type textarea "I was use Browsershot in laravel"
type textarea "x"
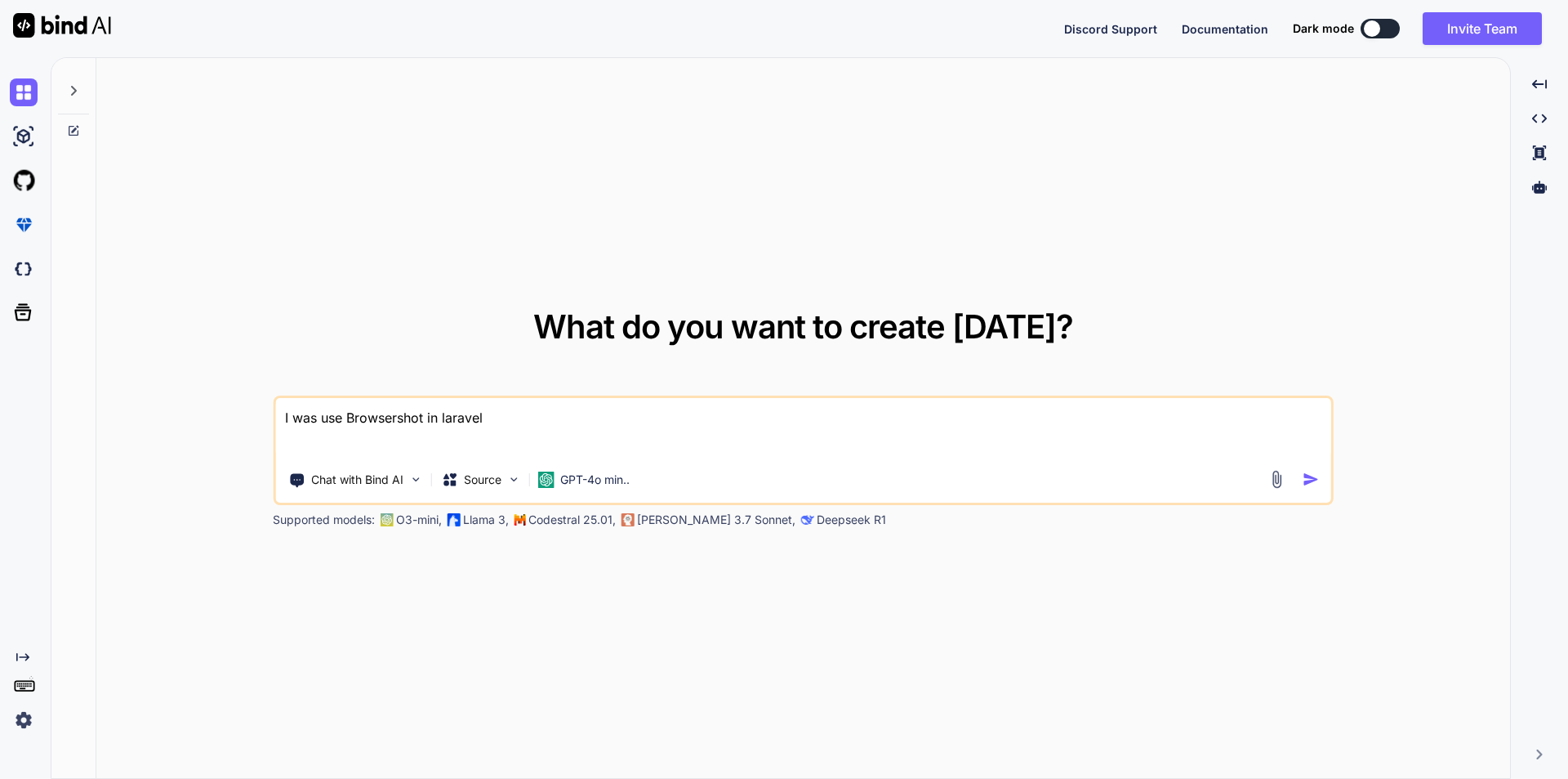
type textarea "I was use Browsershot in laravel a"
type textarea "x"
type textarea "I was use Browsershot in laravel ap"
type textarea "x"
type textarea "I was use Browsershot in laravel app"
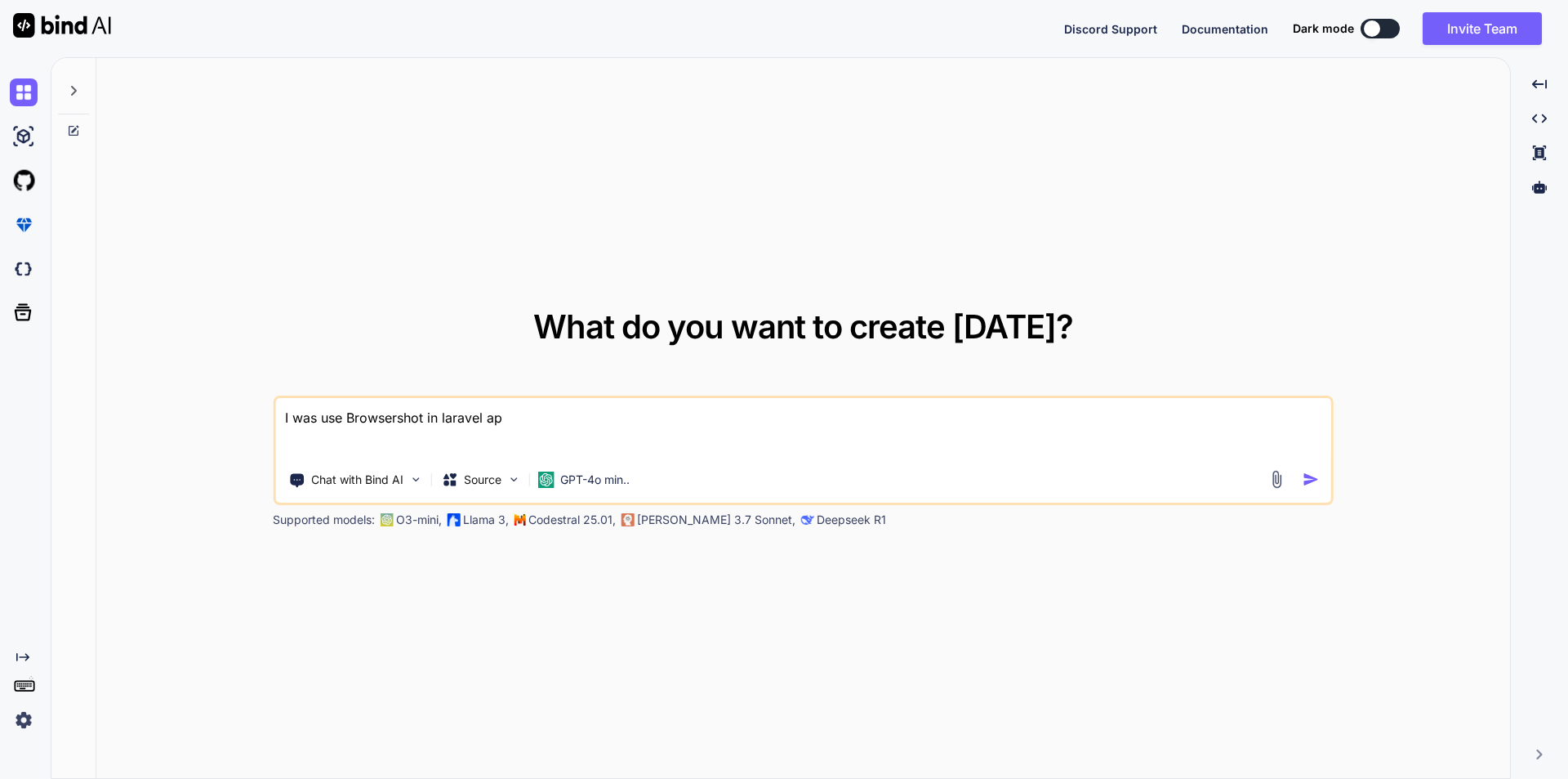
type textarea "x"
type textarea "I was use Browsershot in laravel appl"
type textarea "x"
type textarea "I was use Browsershot in laravel appli"
type textarea "x"
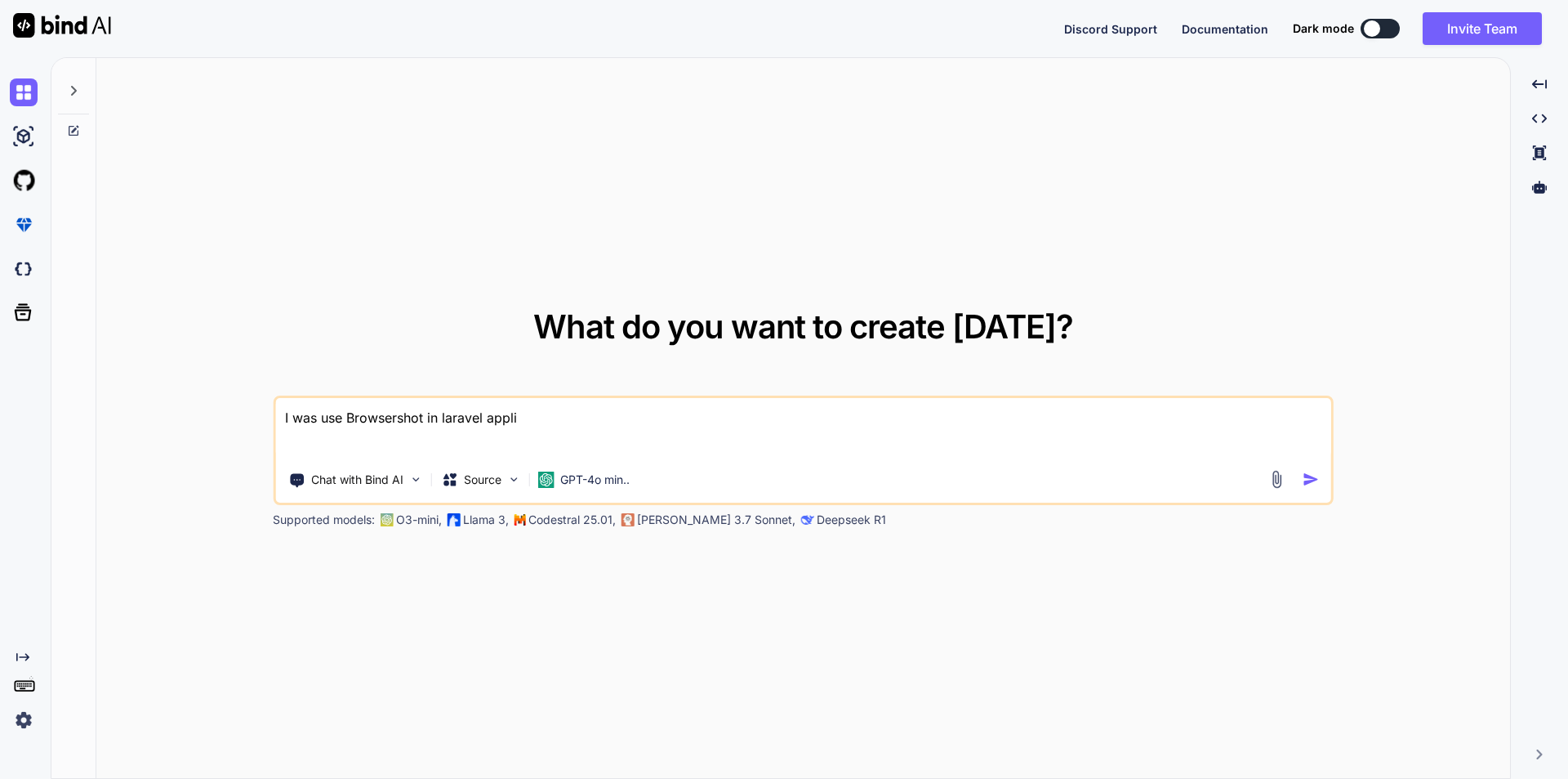
type textarea "I was use Browsershot in laravel applic"
type textarea "x"
type textarea "I was use Browsershot in laravel applica"
type textarea "x"
type textarea "I was use Browsershot in laravel applicat"
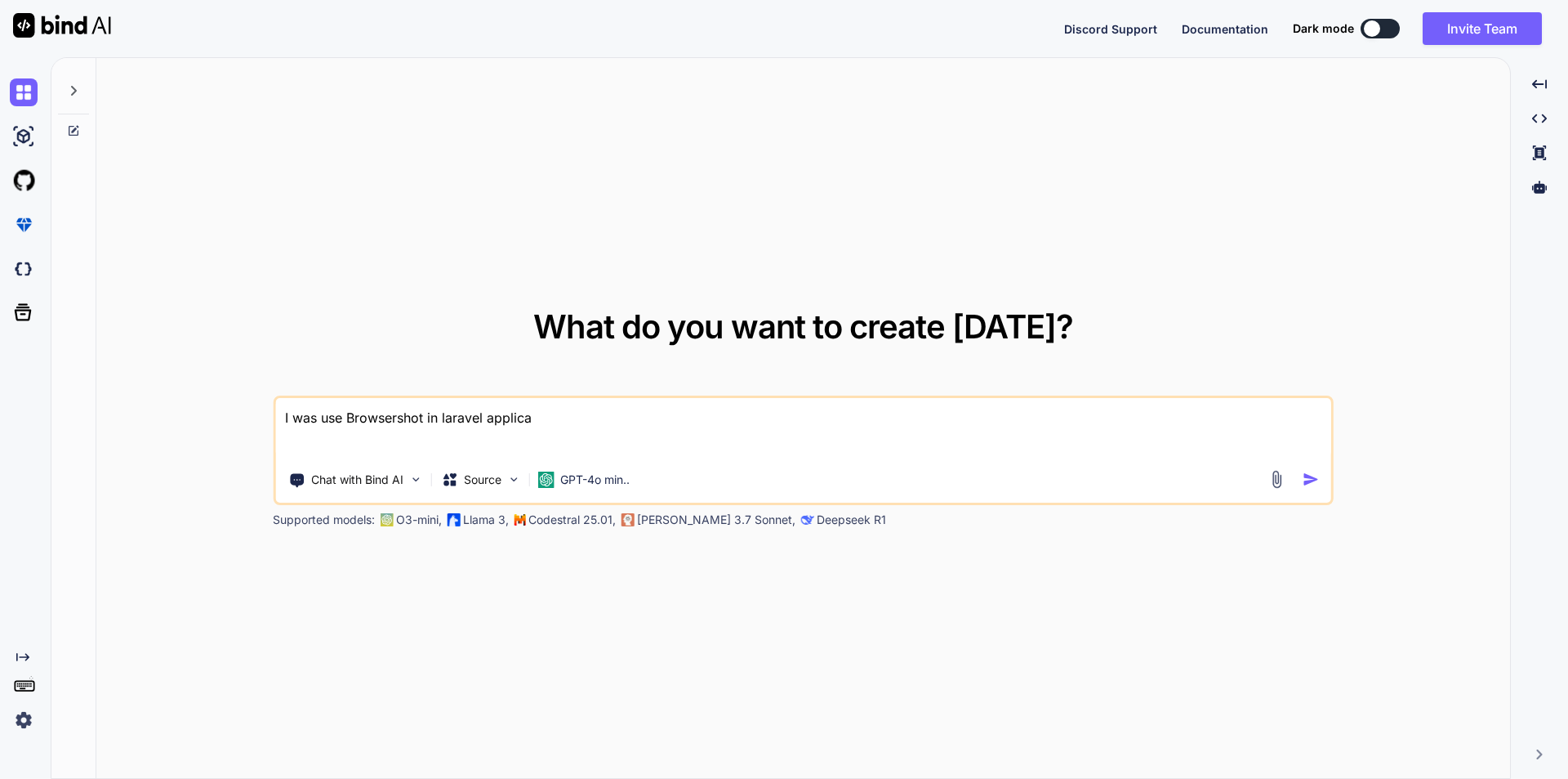
type textarea "x"
type textarea "I was use Browsershot in laravel applicati"
type textarea "x"
type textarea "I was use Browsershot in laravel applicatio"
type textarea "x"
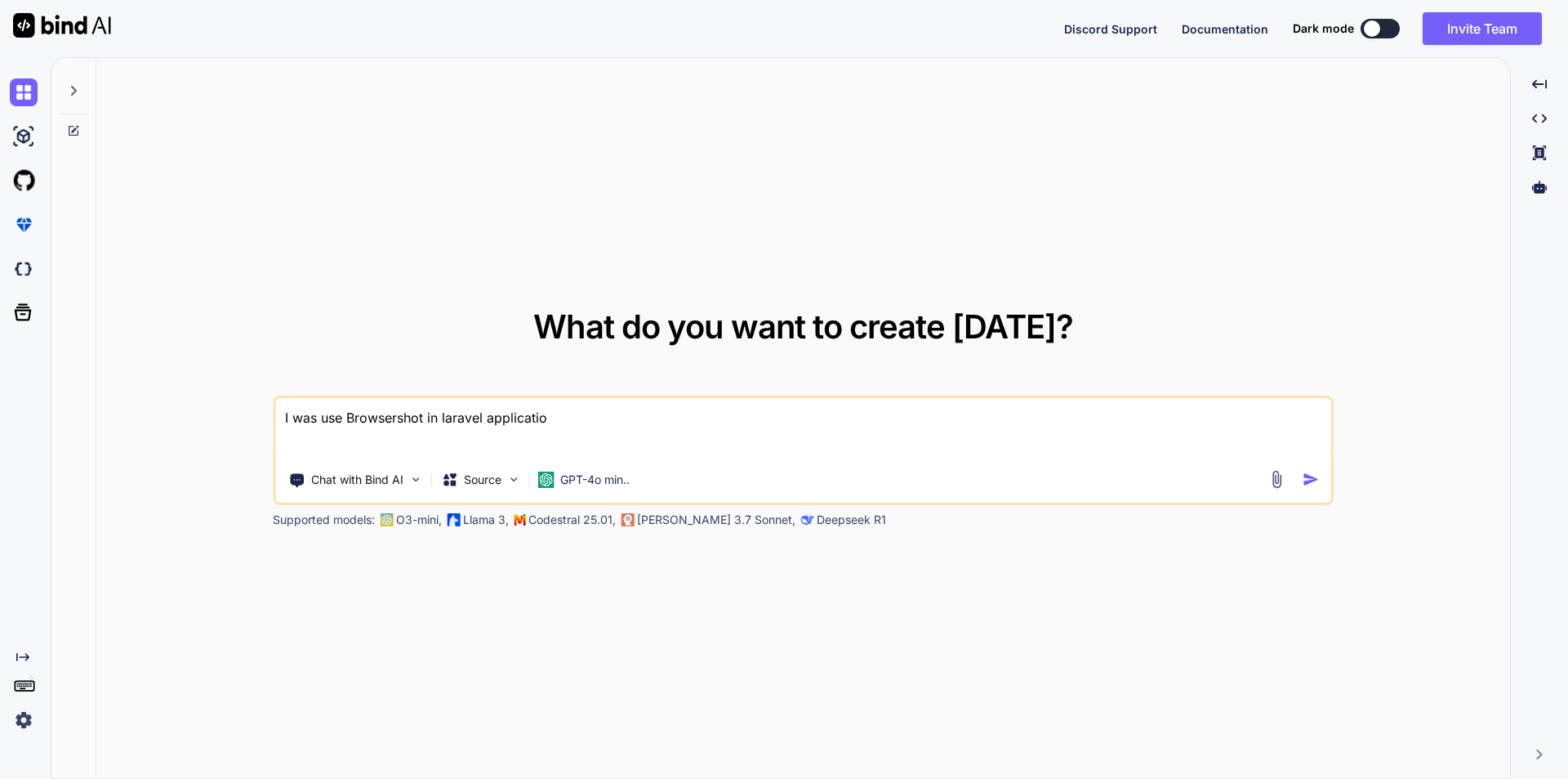
type textarea "I was use Browsershot in laravel application"
type textarea "x"
type textarea "I was use Browsershot in laravel application"
type textarea "x"
type textarea "I was use Browsershot in laravel application h"
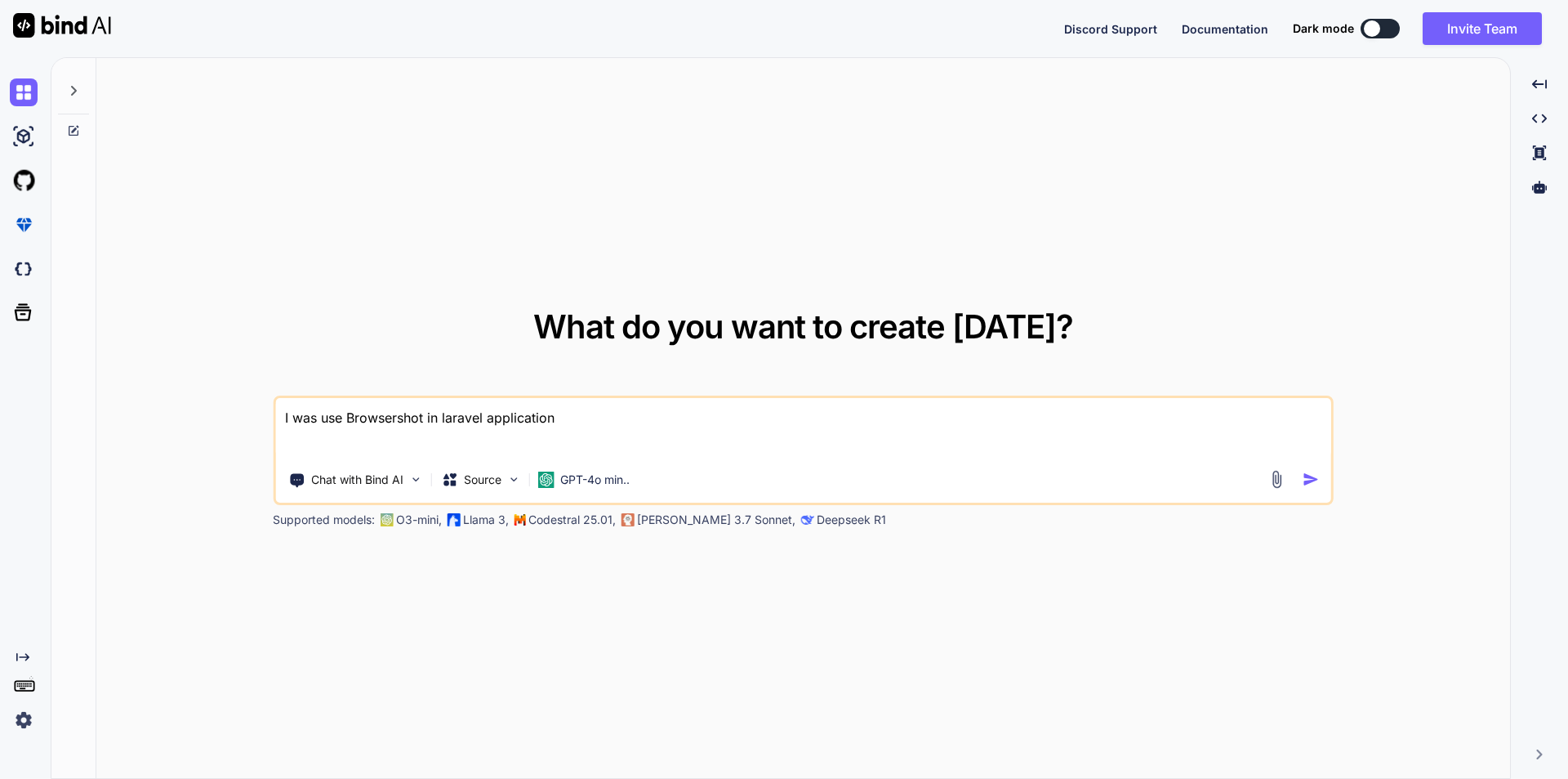
type textarea "x"
type textarea "I was use Browsershot in laravel application he"
type textarea "x"
type textarea "I was use Browsershot in laravel application her"
type textarea "x"
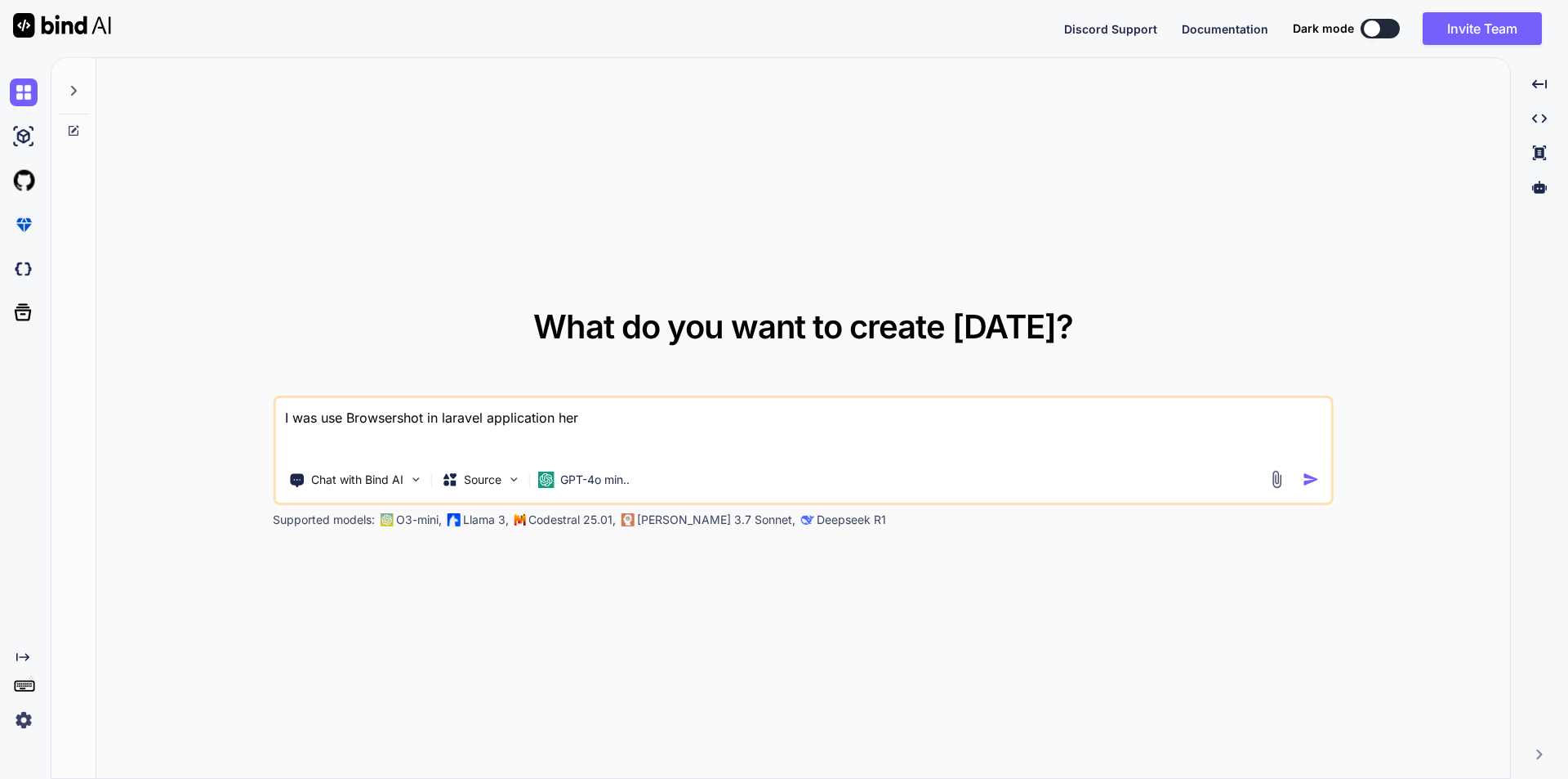
type textarea "I was use Browsershot in laravel application here"
type textarea "x"
type textarea "I was use Browsershot in laravel application here"
type textarea "x"
type textarea "I was use Browsershot in laravel application here w"
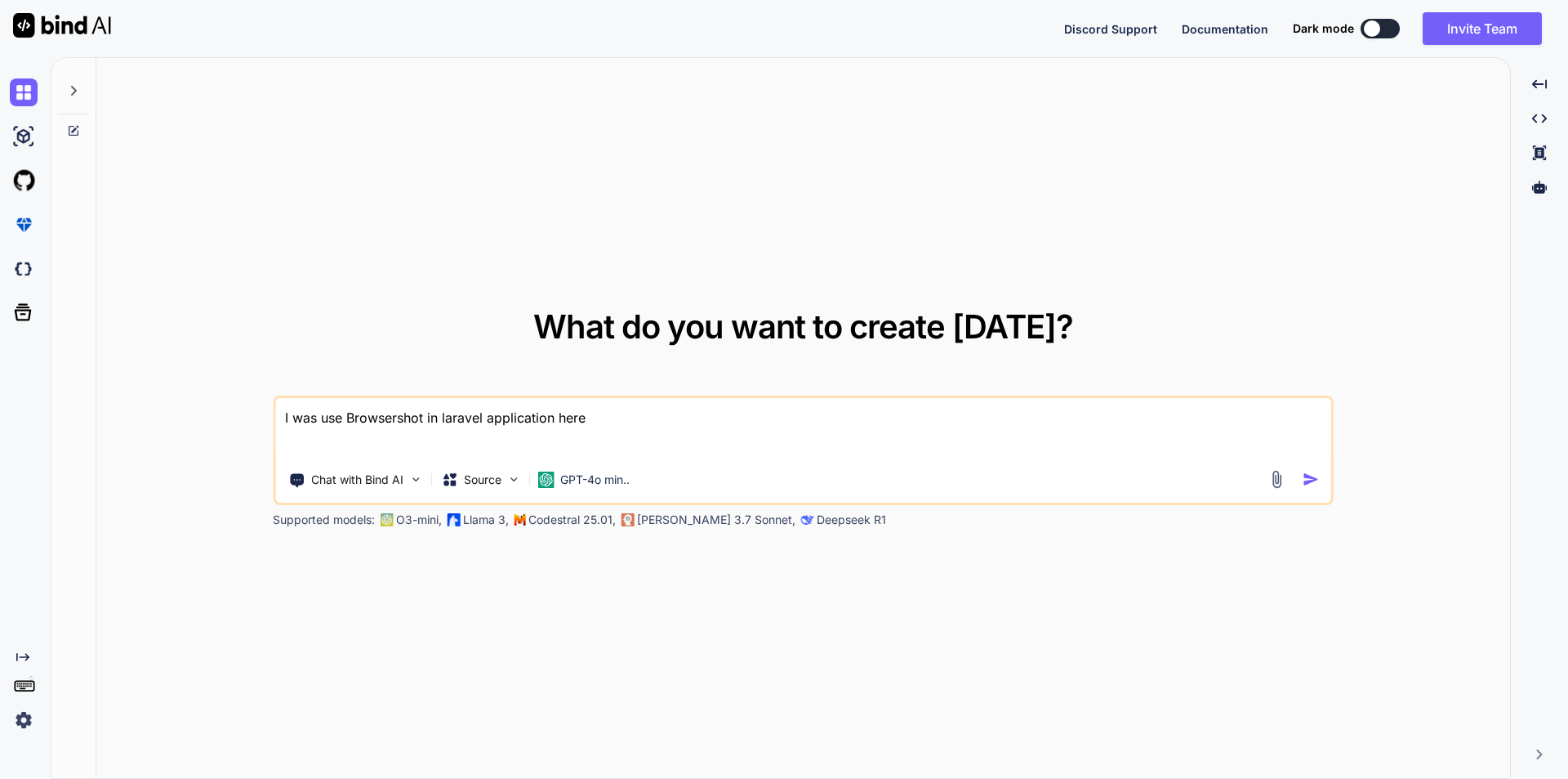
type textarea "x"
type textarea "I was use Browsershot in laravel application here we"
type textarea "x"
type textarea "I was use Browsershot in laravel application here we"
type textarea "x"
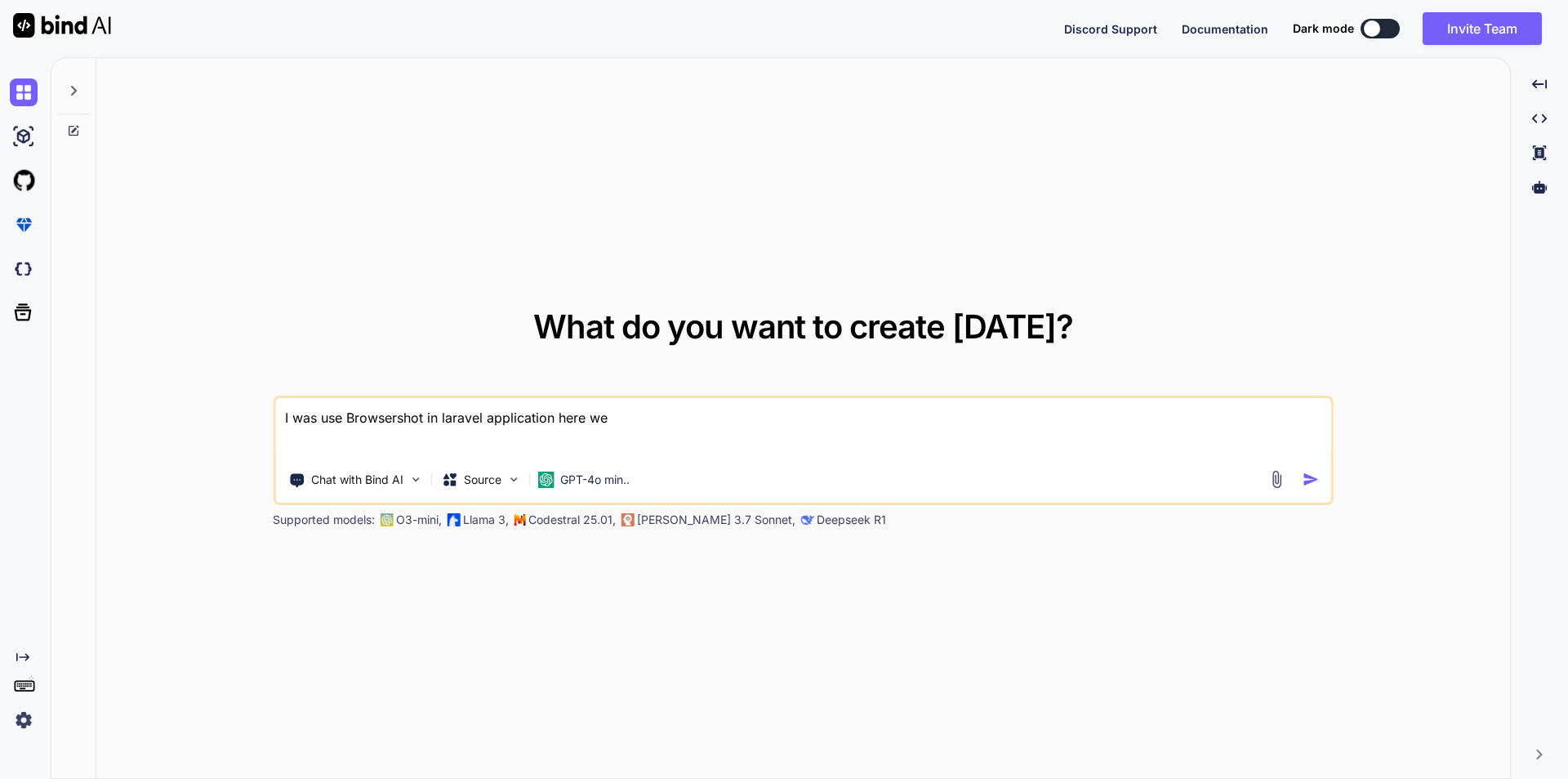
type textarea "I was use Browsershot in laravel application here we n"
type textarea "x"
type textarea "I was use Browsershot in laravel application here we ne"
type textarea "x"
type textarea "I was use Browsershot in laravel application here we nee"
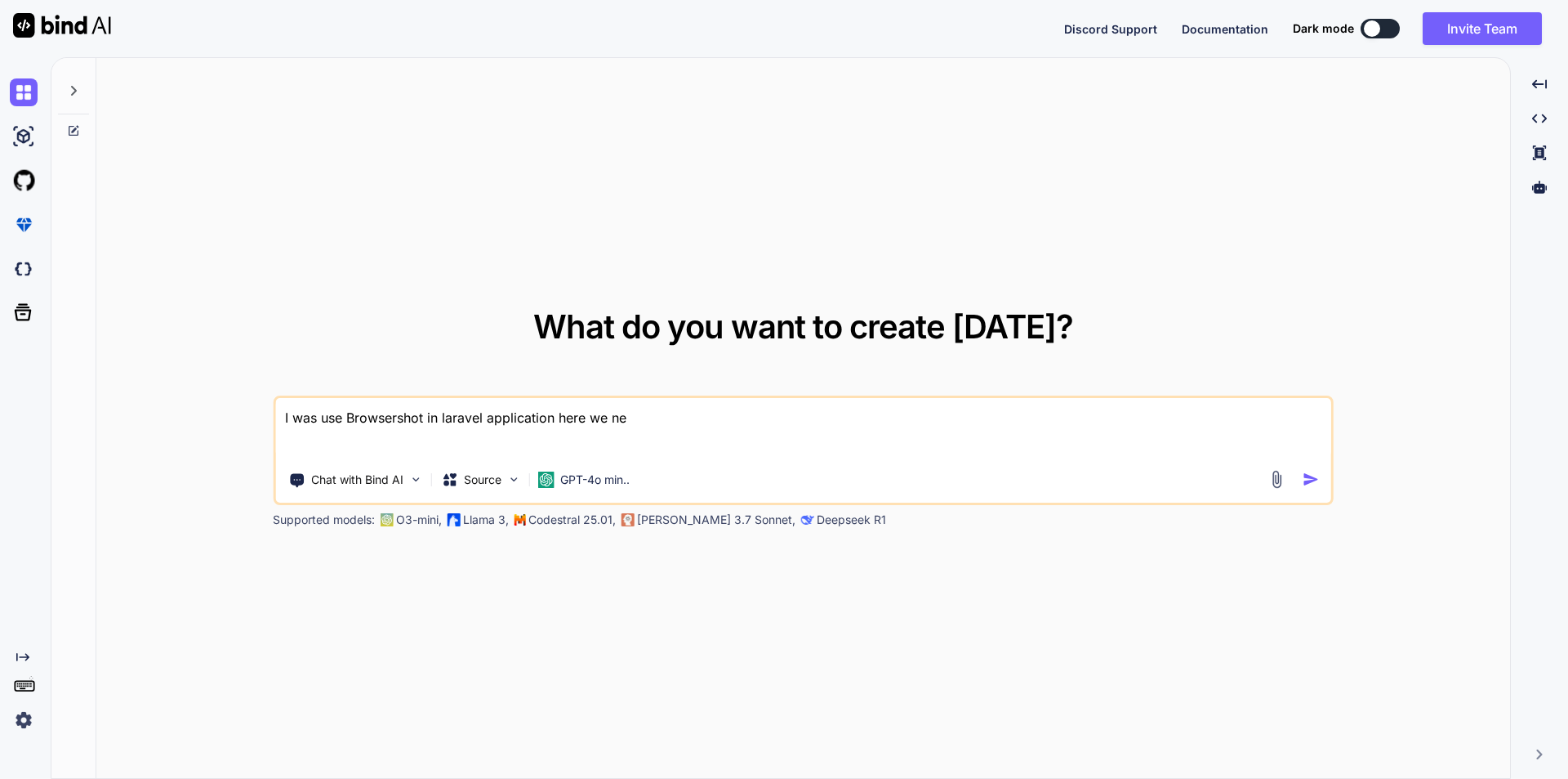
type textarea "x"
type textarea "I was use Browsershot in laravel application here we need"
type textarea "x"
type textarea "I was use Browsershot in laravel application here we need"
type textarea "x"
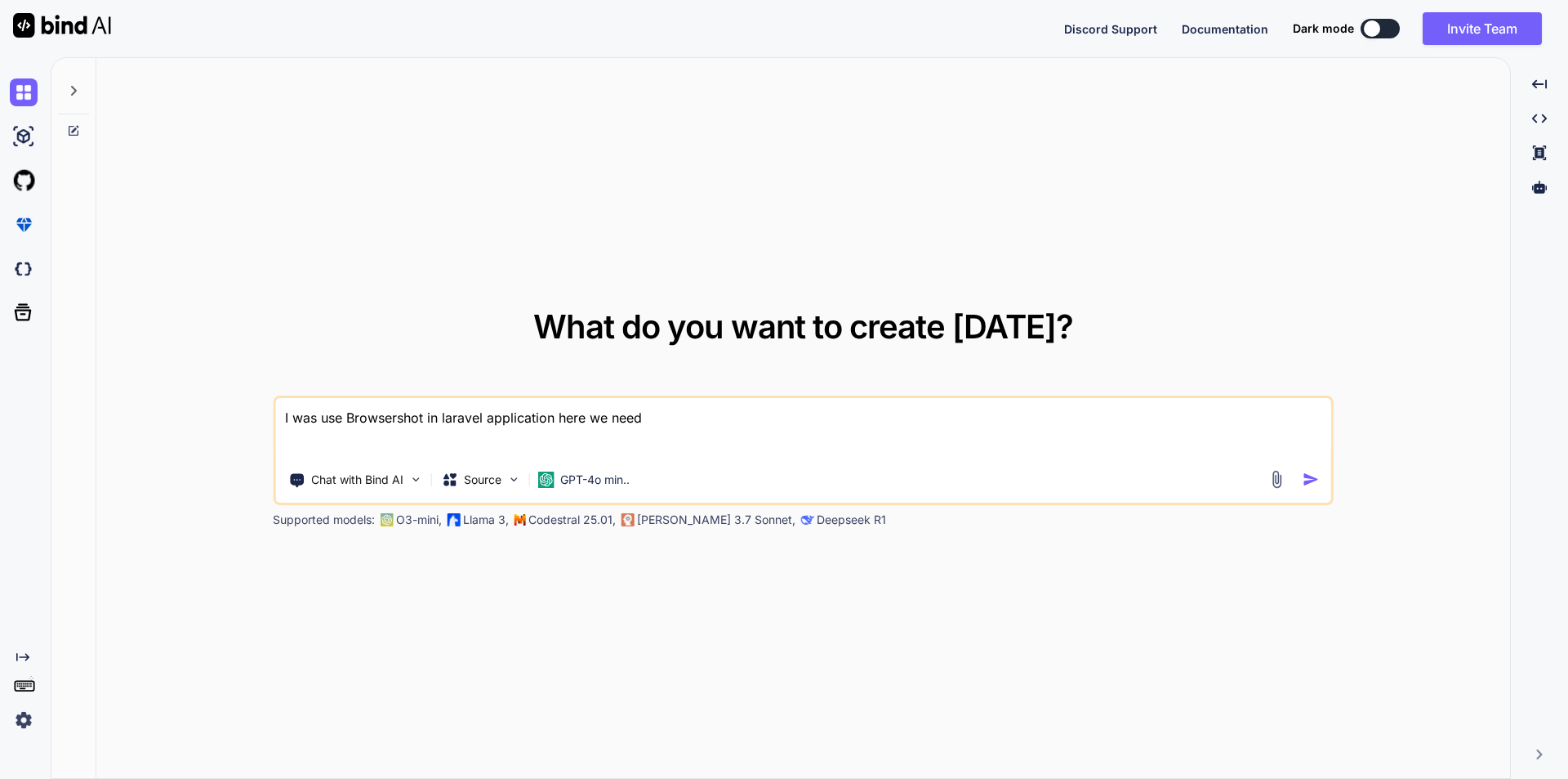
type textarea "I was use Browsershot in laravel application here we need t"
type textarea "x"
type textarea "I was use Browsershot in laravel application here we need to"
type textarea "x"
type textarea "I was use Browsershot in laravel application here we need to"
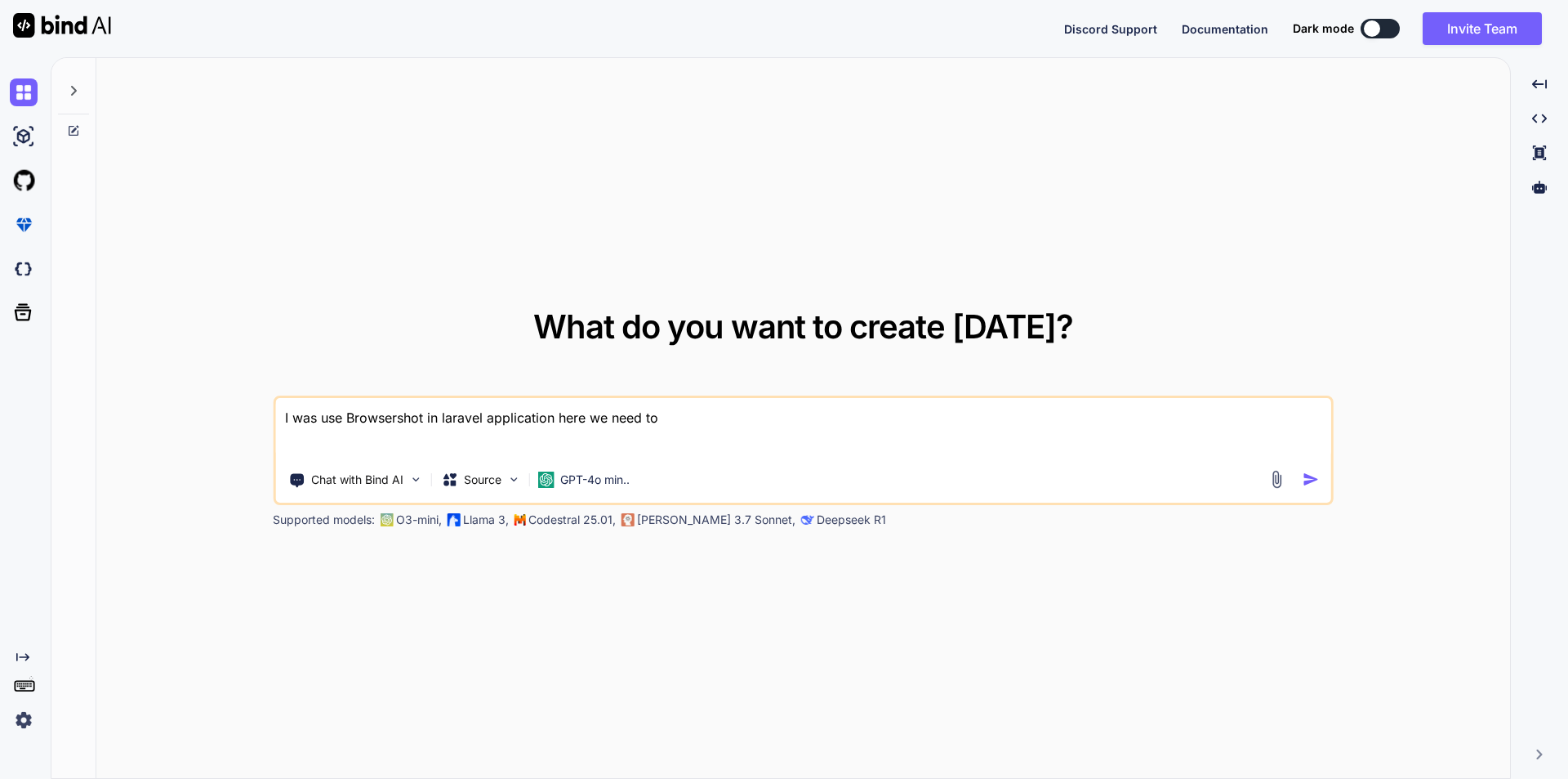
type textarea "x"
type textarea "I was use Browsershot in laravel application here we need to m"
type textarea "x"
type textarea "I was use Browsershot in laravel application here we need to me"
type textarea "x"
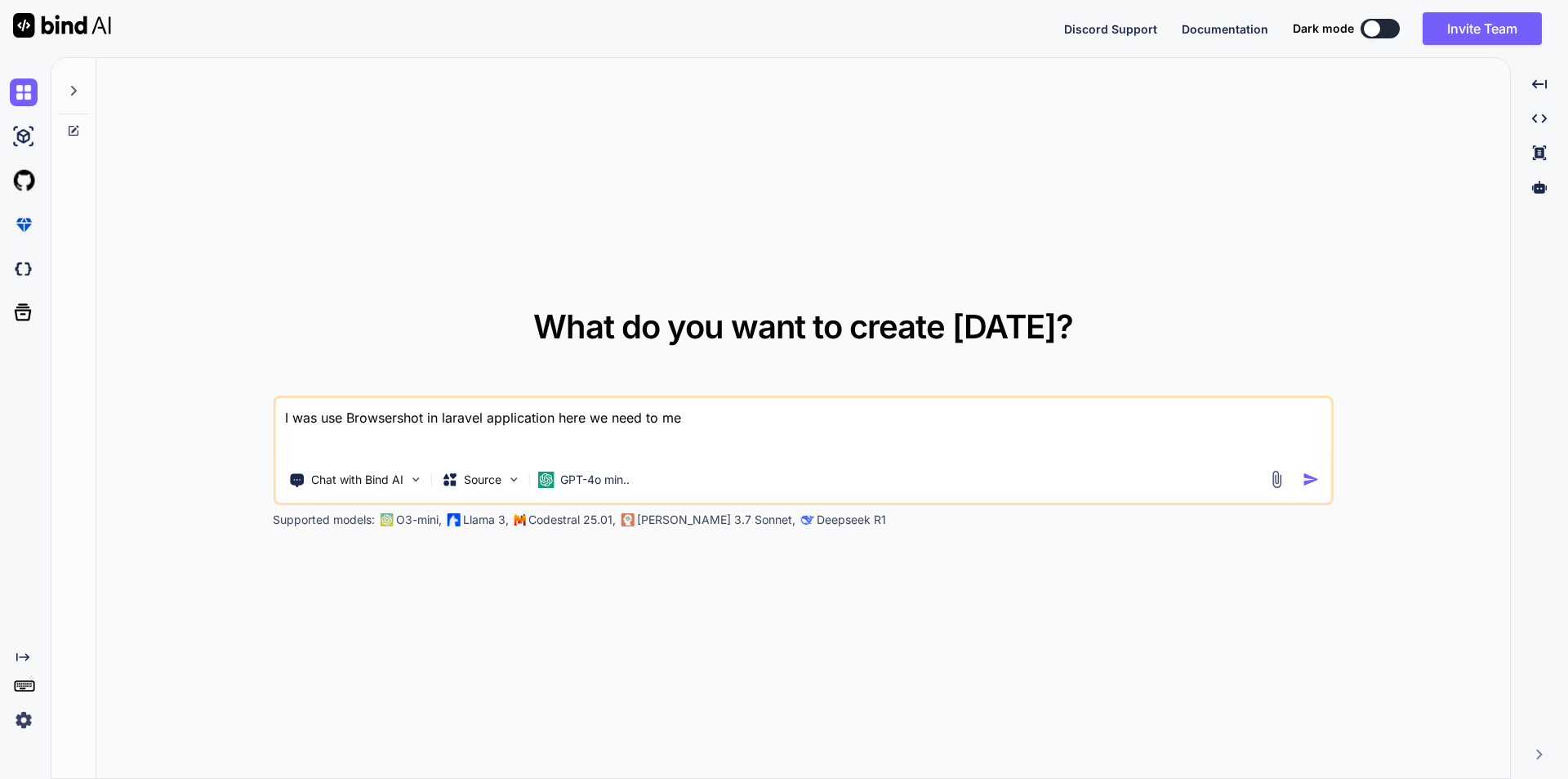
type textarea "I was use Browsershot in laravel application here we need to mer"
type textarea "x"
type textarea "I was use Browsershot in laravel application here we need to merg"
type textarea "x"
type textarea "I was use Browsershot in laravel application here we need to merge"
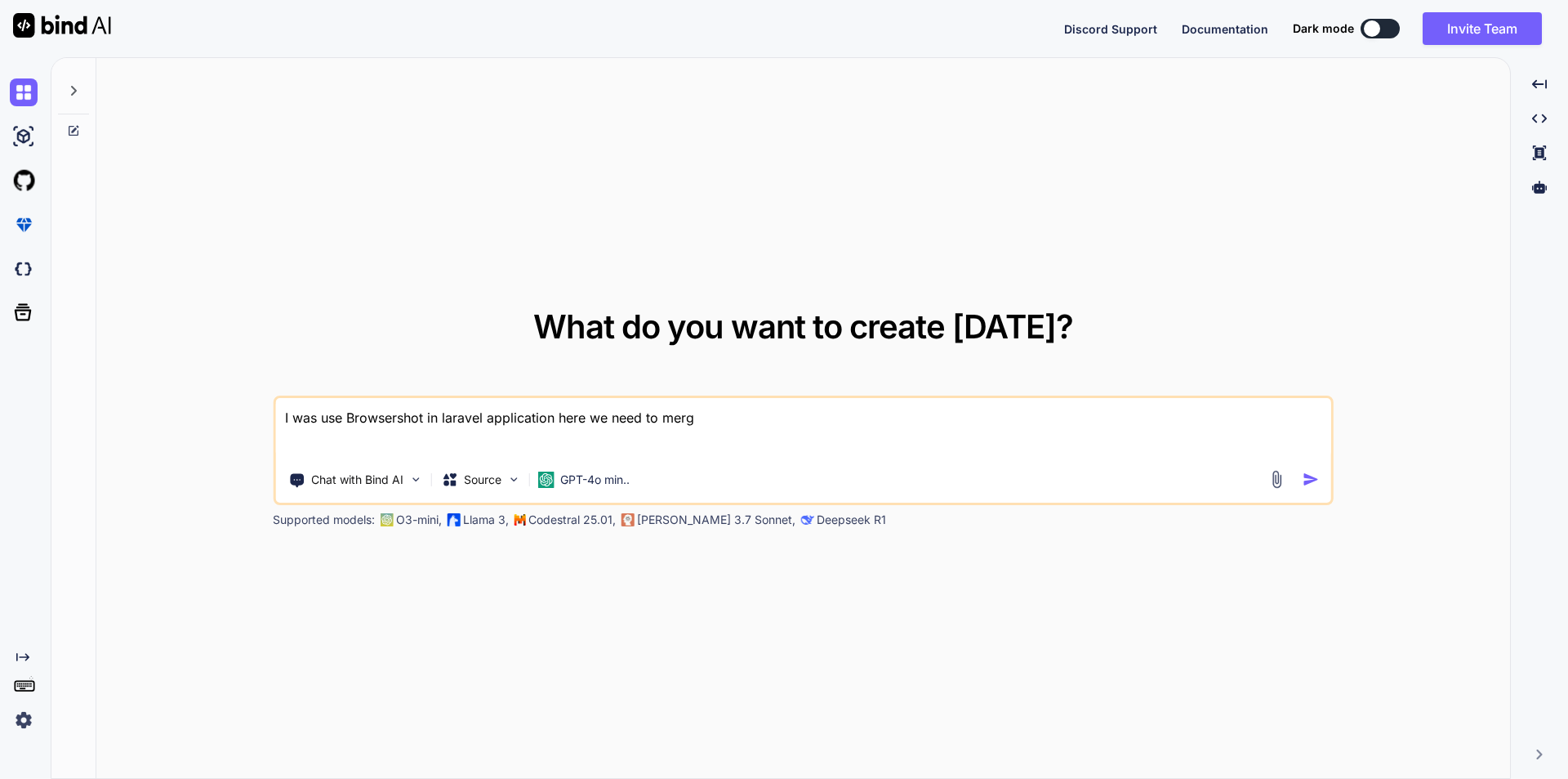
type textarea "x"
type textarea "I was use Browsershot in laravel application here we need to merge"
type textarea "x"
type textarea "I was use Browsershot in laravel application here we need to merge m"
type textarea "x"
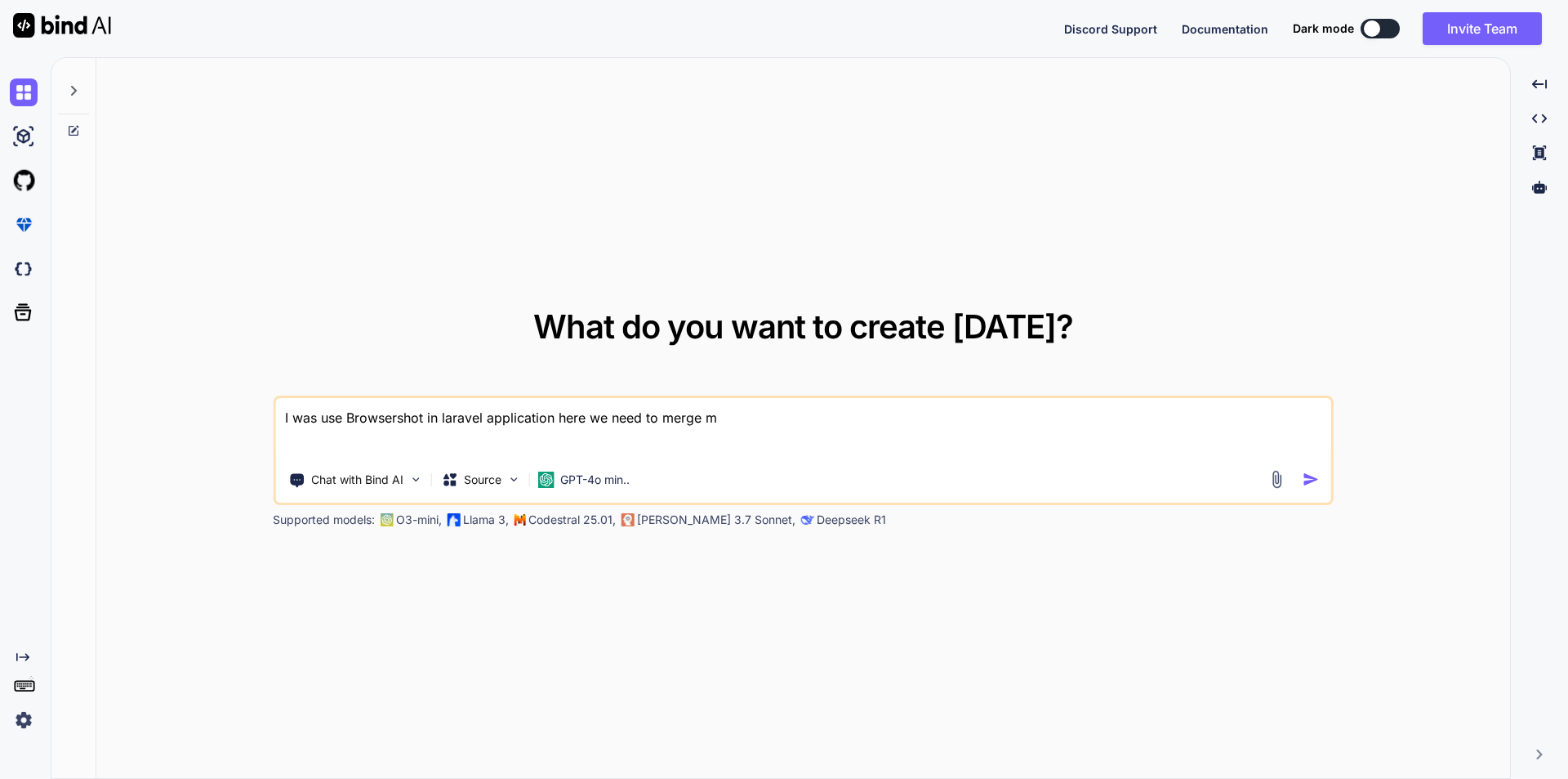
type textarea "I was use Browsershot in laravel application here we need to merge mu"
type textarea "x"
type textarea "I was use Browsershot in laravel application here we need to merge mul"
type textarea "x"
type textarea "I was use Browsershot in laravel application here we need to merge mult"
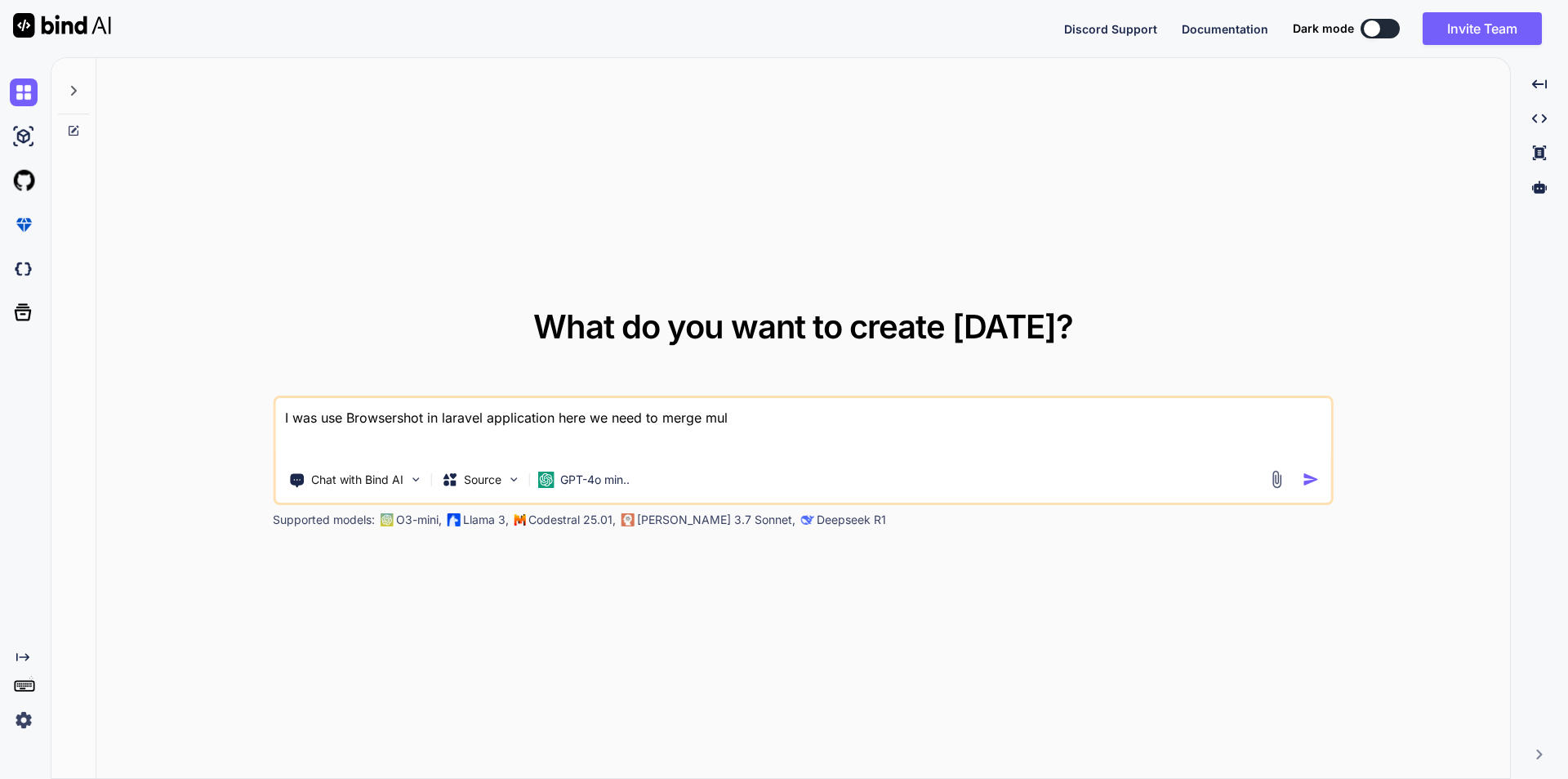
type textarea "x"
type textarea "I was use Browsershot in laravel application here we need to merge multi"
type textarea "x"
type textarea "I was use Browsershot in laravel application here we need to merge multip"
type textarea "x"
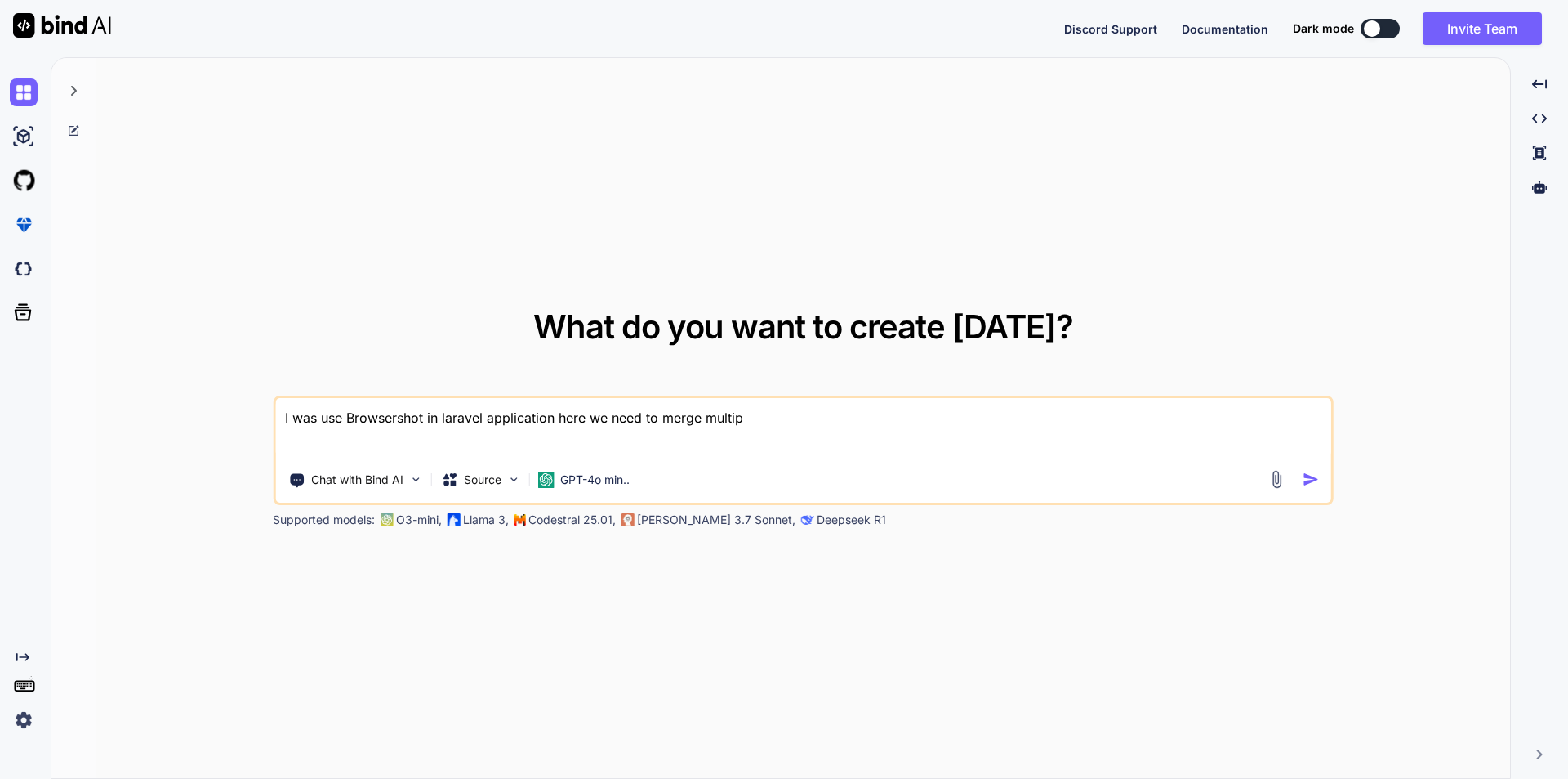
type textarea "I was use Browsershot in laravel application here we need to merge multipl"
type textarea "x"
type textarea "I was use Browsershot in laravel application here we need to merge multiple"
type textarea "x"
type textarea "I was use Browsershot in laravel application here we need to merge multiple"
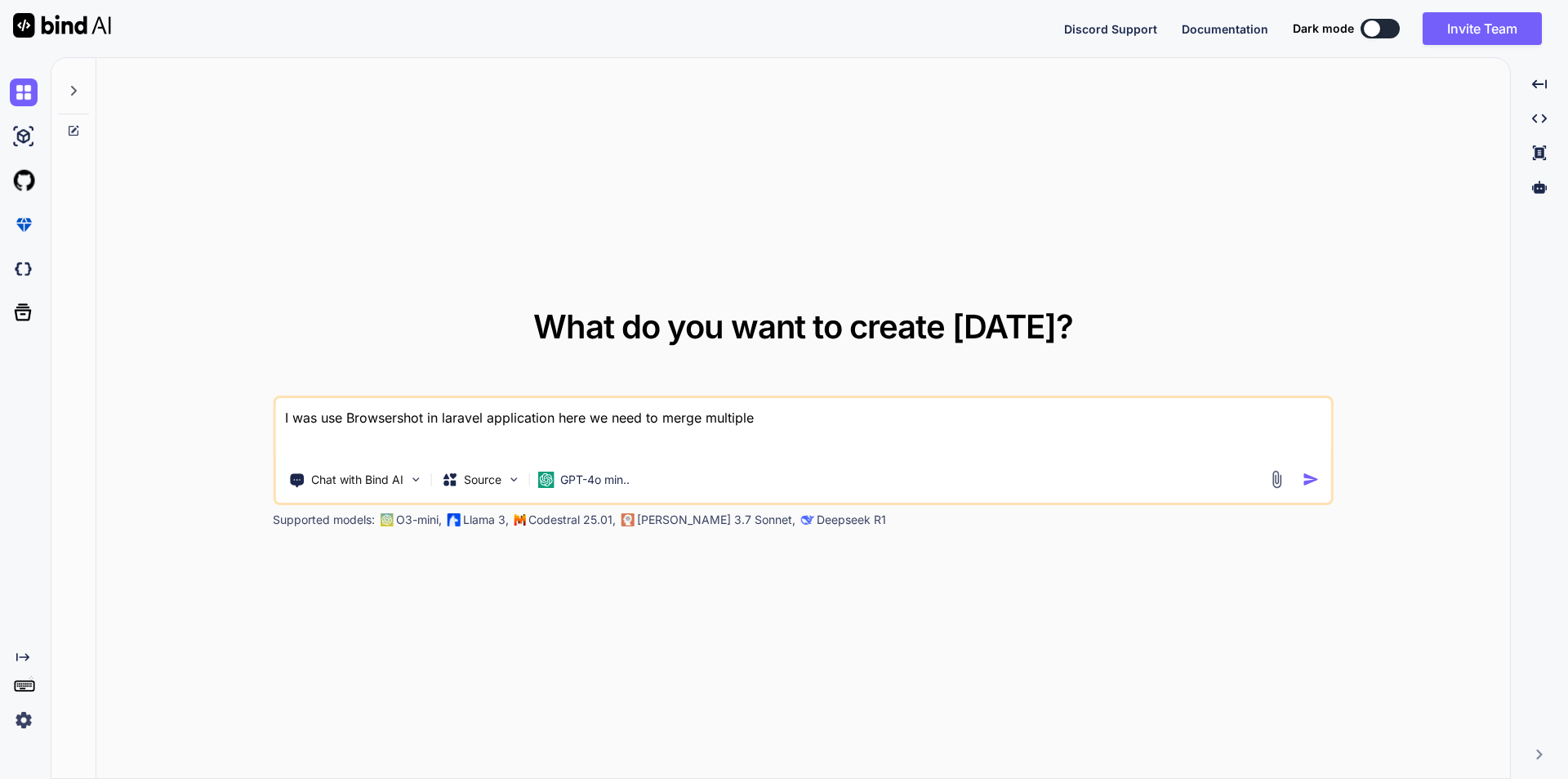
type textarea "x"
type textarea "I was use Browsershot in laravel application here we need to merge multiple p"
type textarea "x"
type textarea "I was use Browsershot in laravel application here we need to merge multiple pd"
type textarea "x"
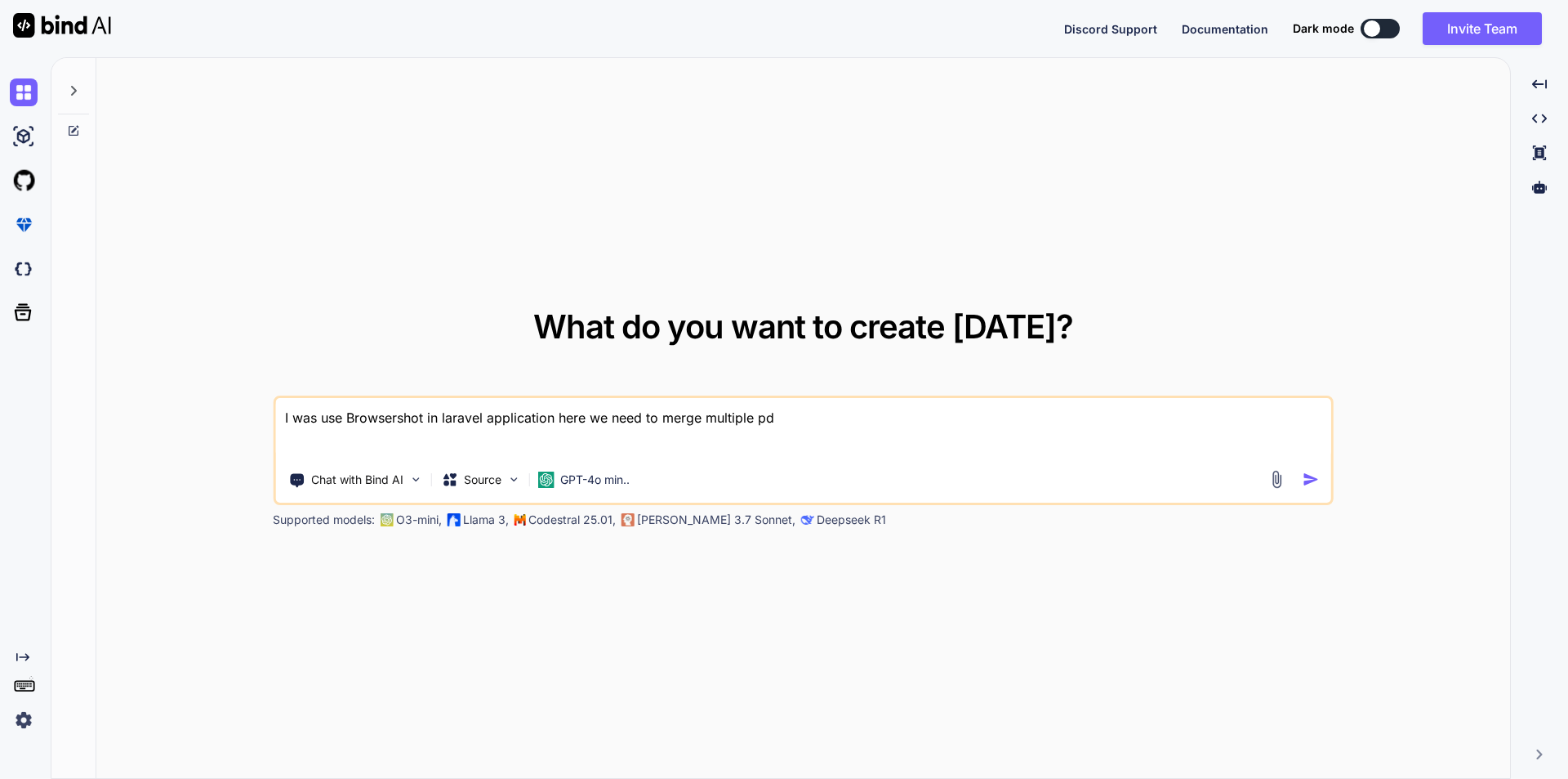
type textarea "I was use Browsershot in laravel application here we need to merge multiple pdf"
type textarea "x"
type textarea "I was use Browsershot in laravel application here we need to merge multiple pdf"
type textarea "x"
type textarea "I was use Browsershot in laravel application here we need to merge multiple pdf…"
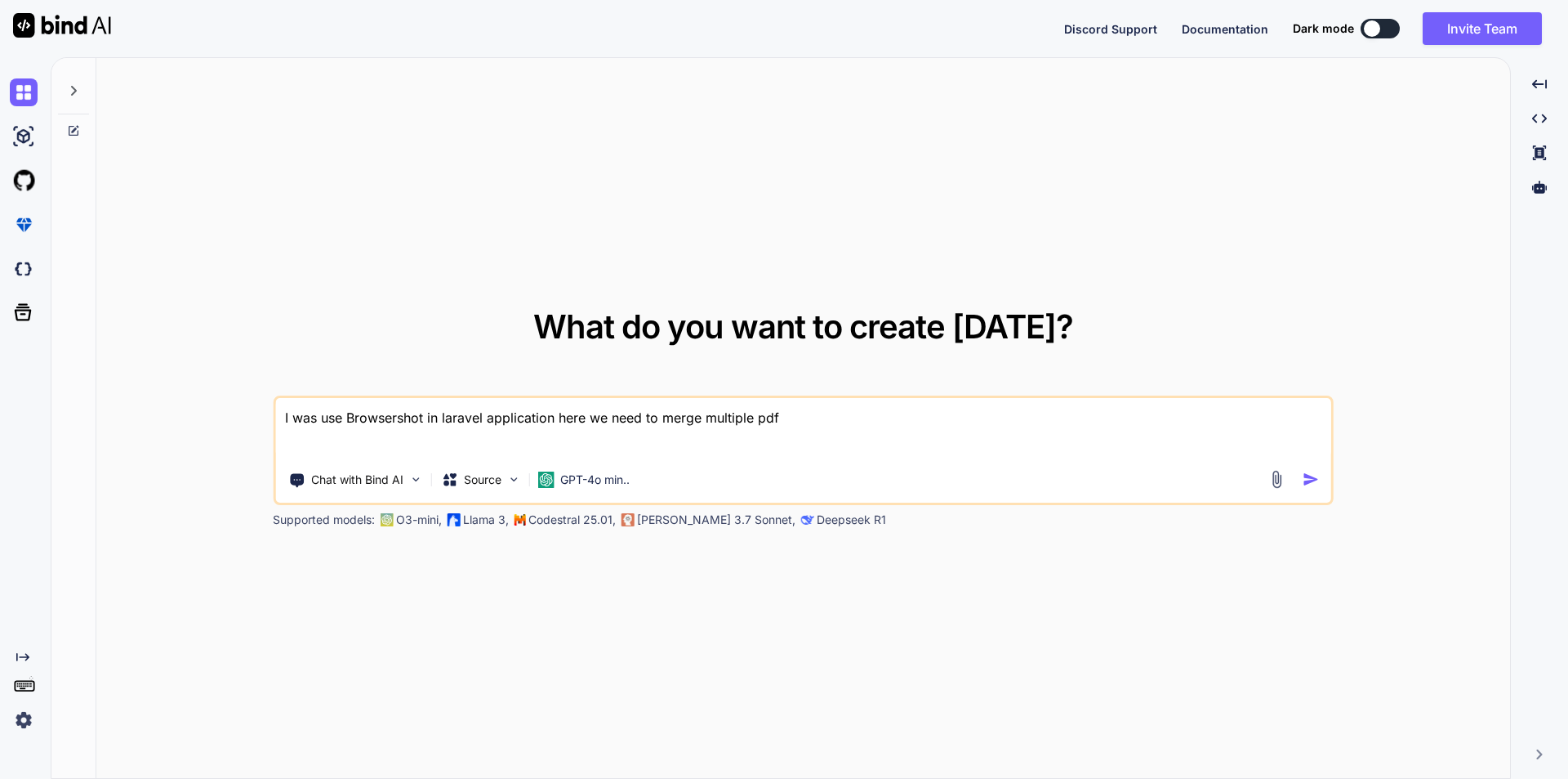
type textarea "x"
type textarea "I was use Browsershot in laravel application here we need to merge multiple pdf…"
type textarea "x"
type textarea "I was use Browsershot in laravel application here we need to merge multiple pdf…"
type textarea "x"
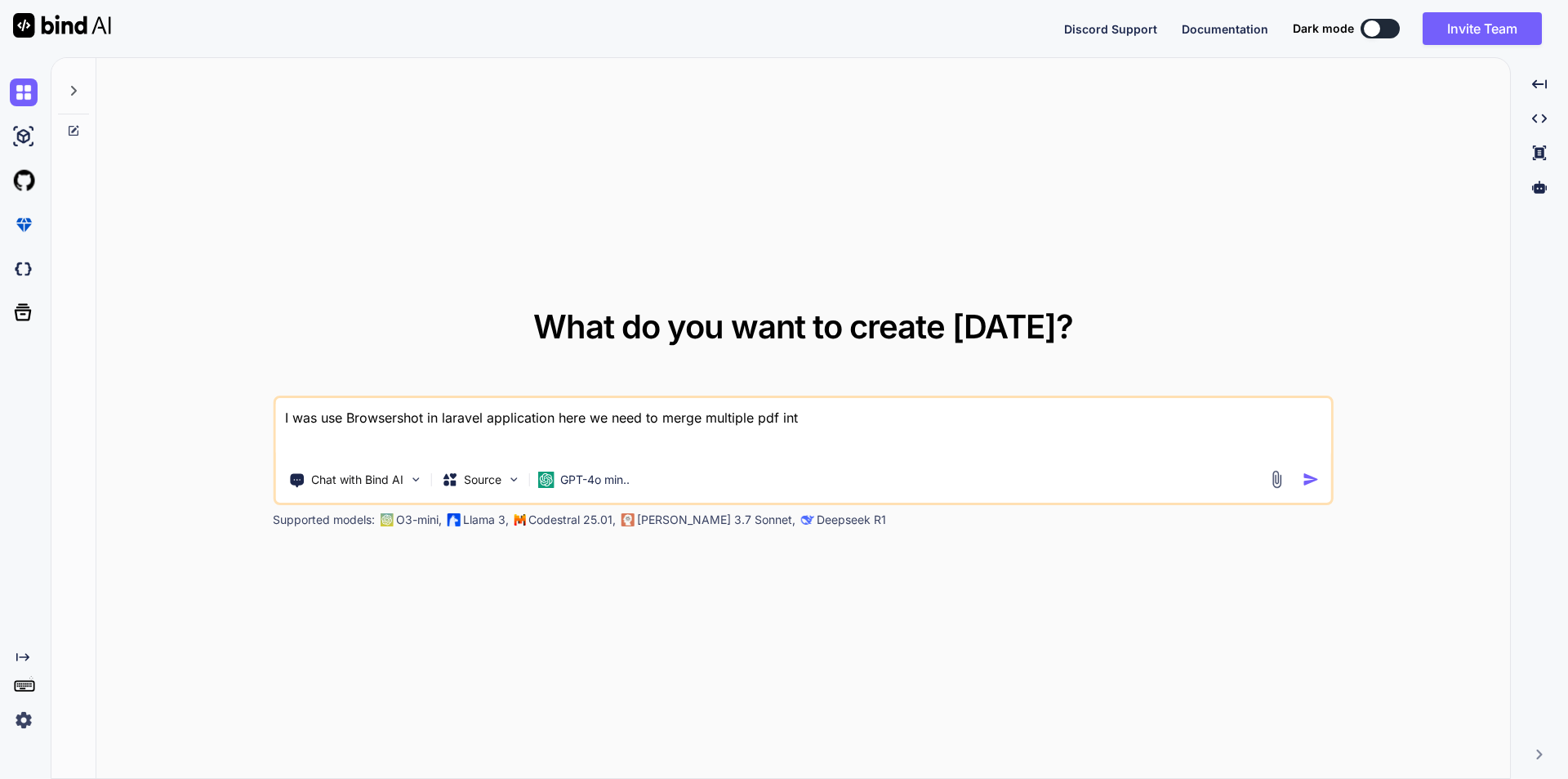
type textarea "I was use Browsershot in laravel application here we need to merge multiple pdf…"
type textarea "x"
type textarea "I was use Browsershot in laravel application here we need to merge multiple pdf…"
type textarea "x"
type textarea "I was use Browsershot in laravel application here we need to merge multiple pdf…"
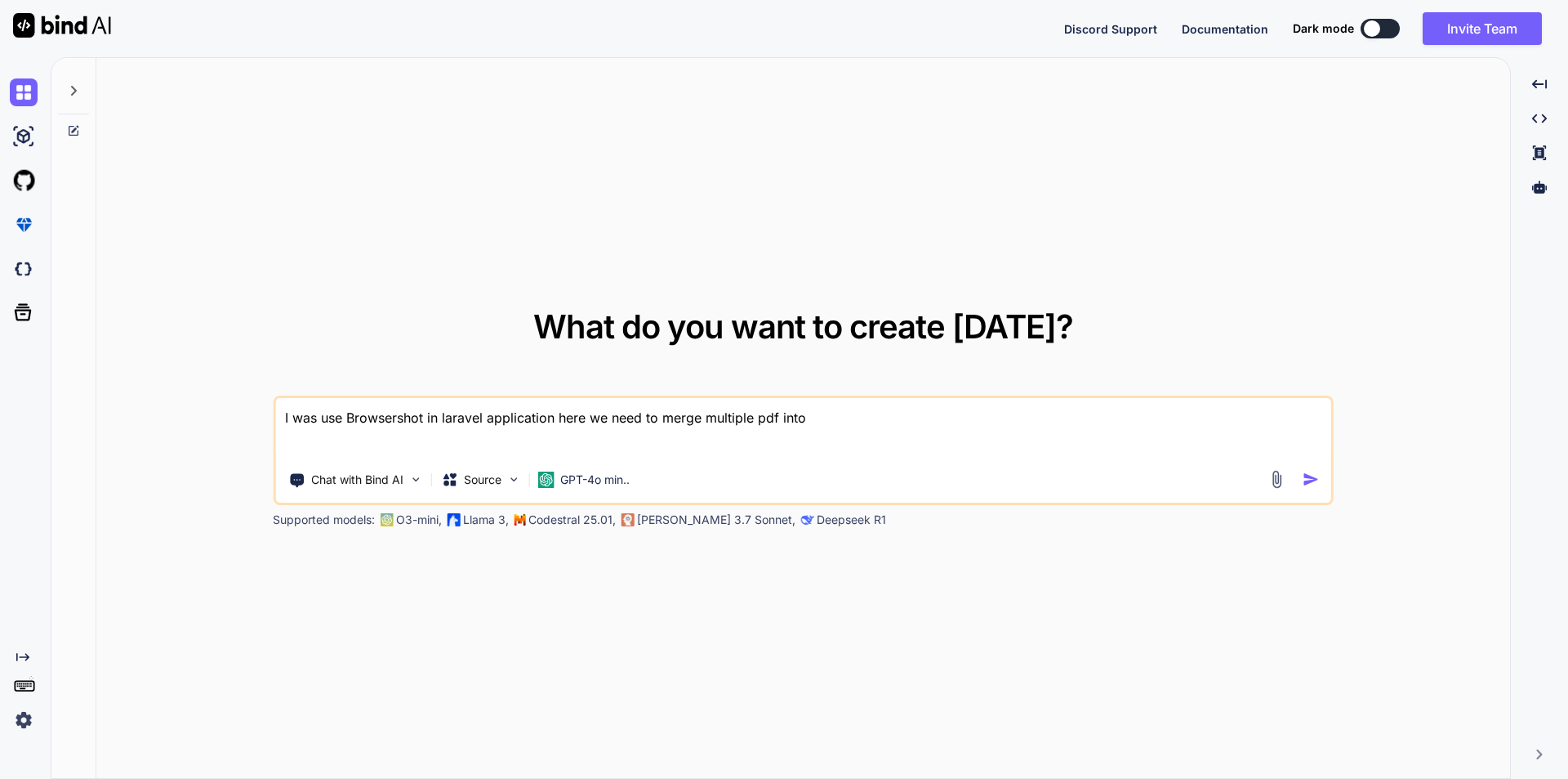
type textarea "x"
type textarea "I was use Browsershot in laravel application here we need to merge multiple pdf…"
type textarea "x"
type textarea "I was use Browsershot in laravel application here we need to merge multiple pdf…"
type textarea "x"
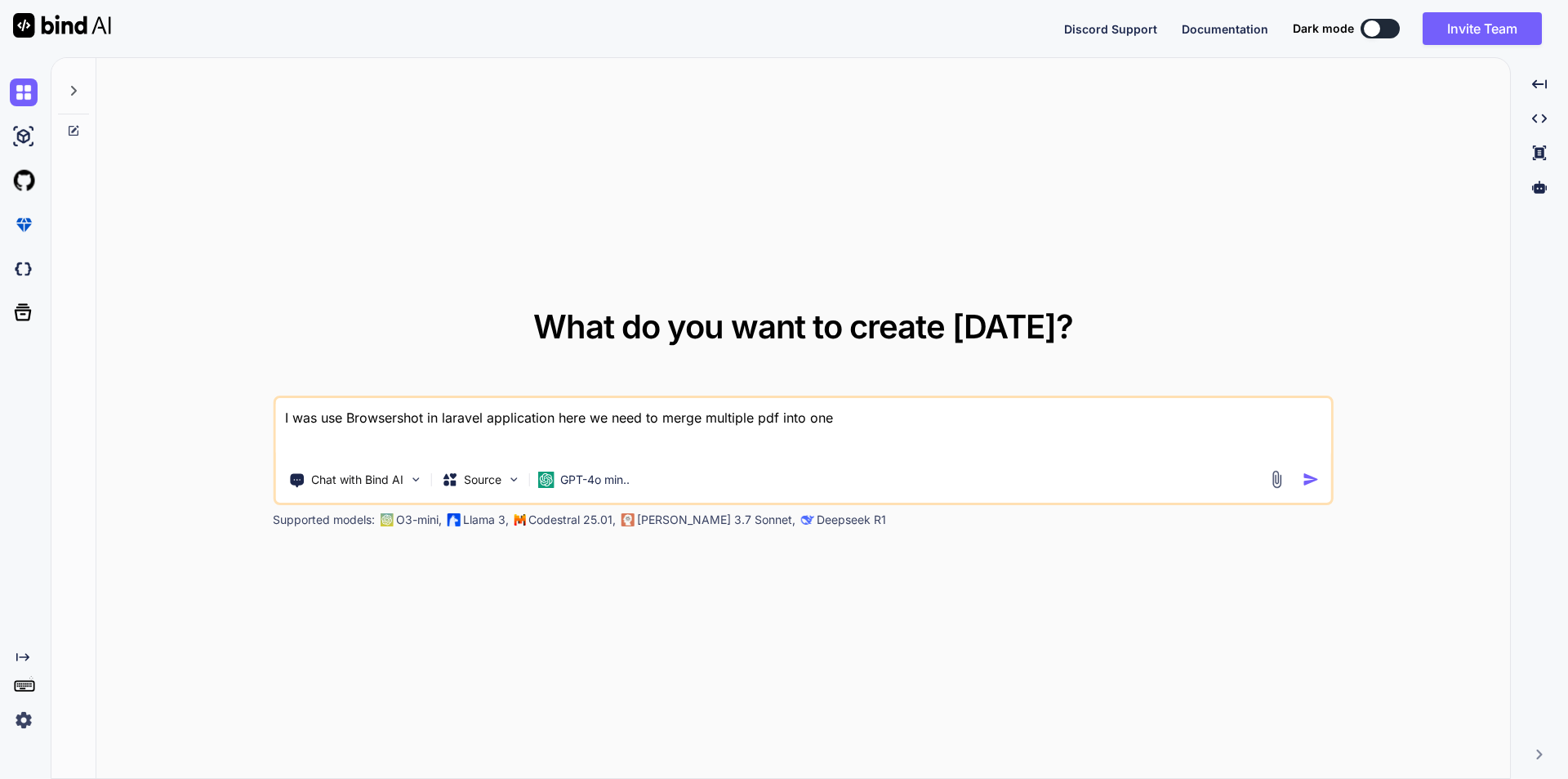
type textarea "I was use Browsershot in laravel application here we need to merge multiple pdf…"
type textarea "x"
type textarea "I was use Browsershot in laravel application here we need to merge multiple pdf…"
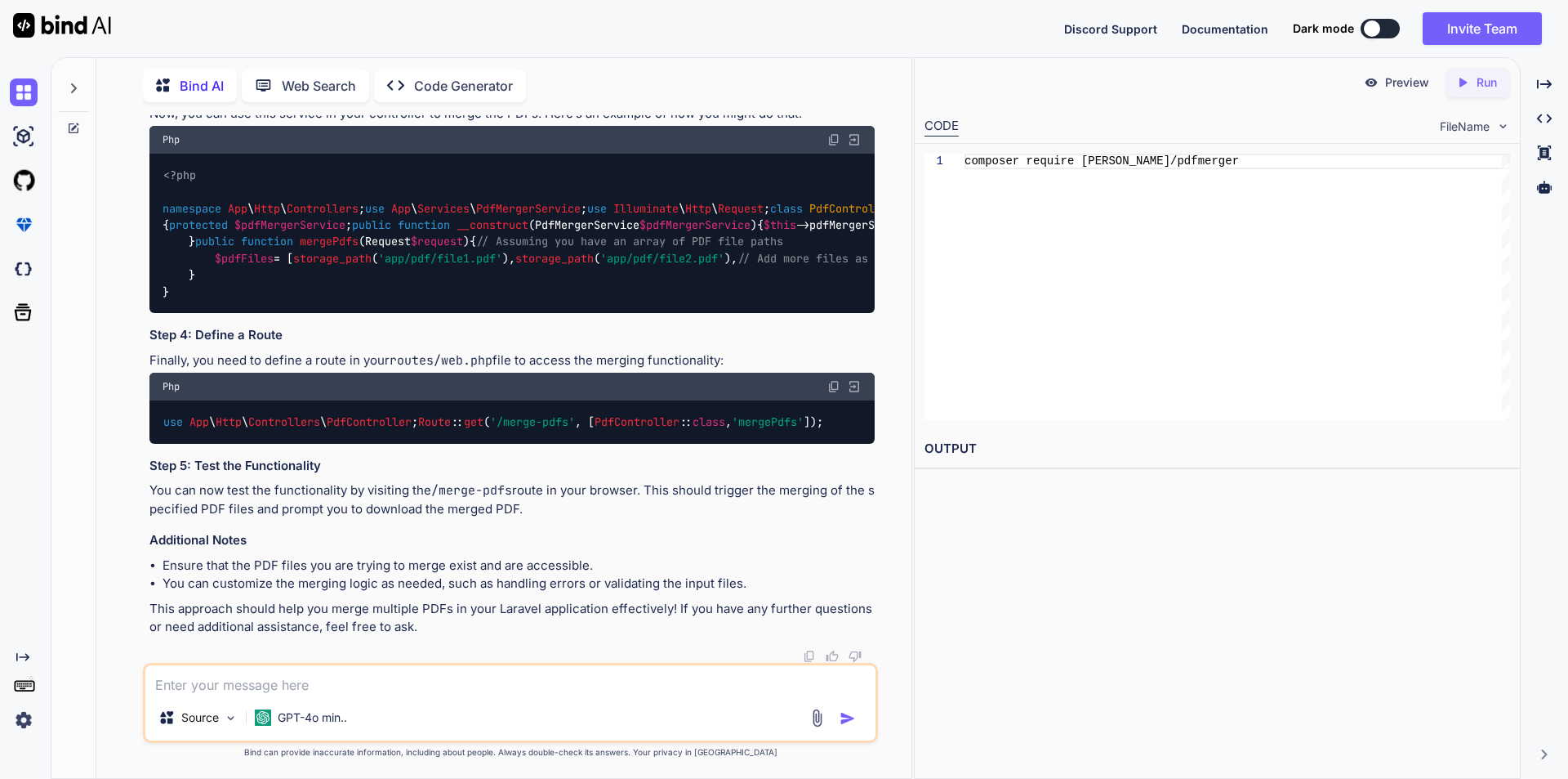
scroll to position [1239, 0]
click at [414, 672] on textarea at bounding box center [510, 680] width 730 height 29
type textarea "x"
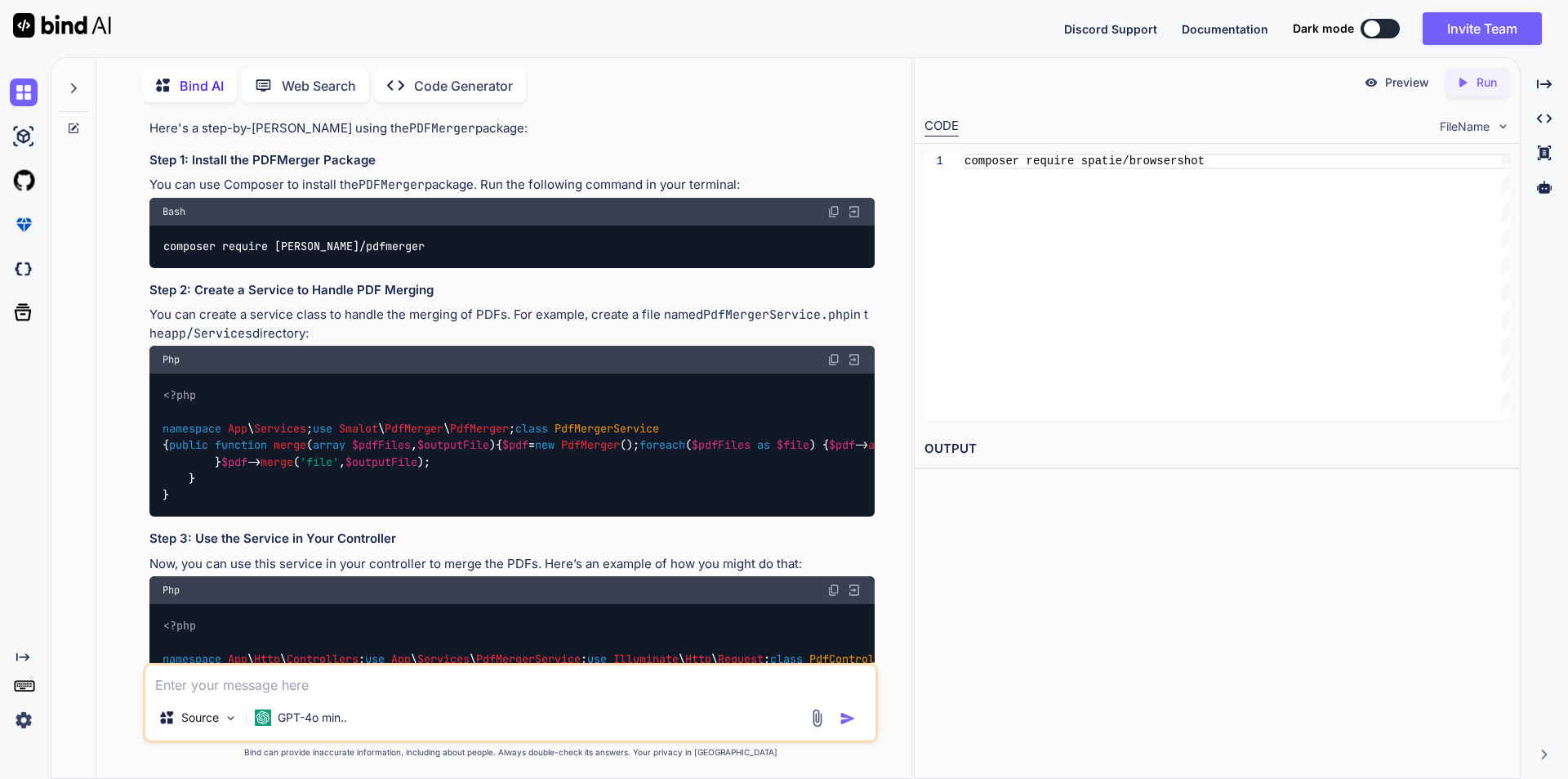
scroll to position [97, 0]
